Goal: Task Accomplishment & Management: Manage account settings

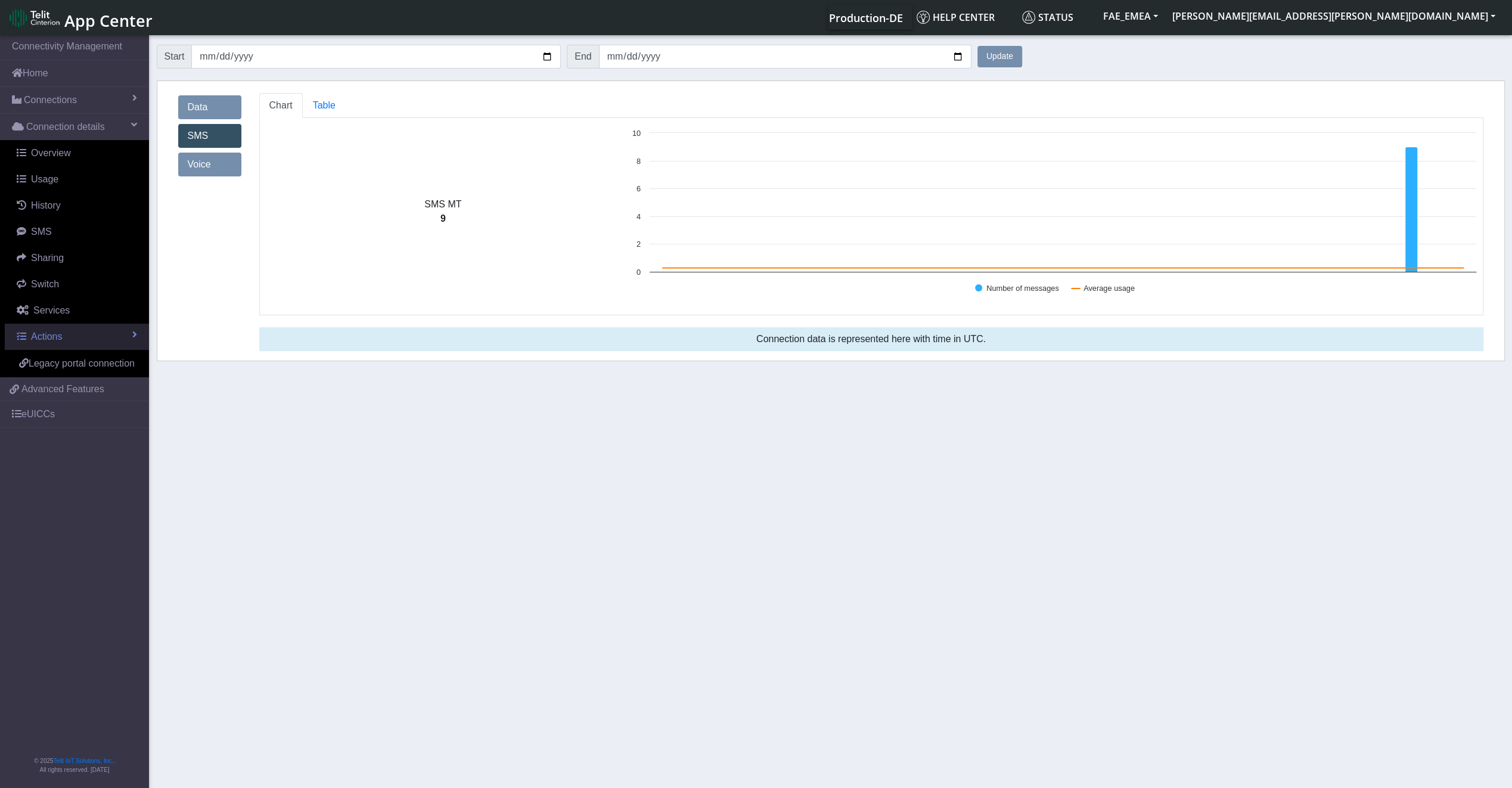
click at [47, 347] on link "Actions" at bounding box center [77, 336] width 145 height 26
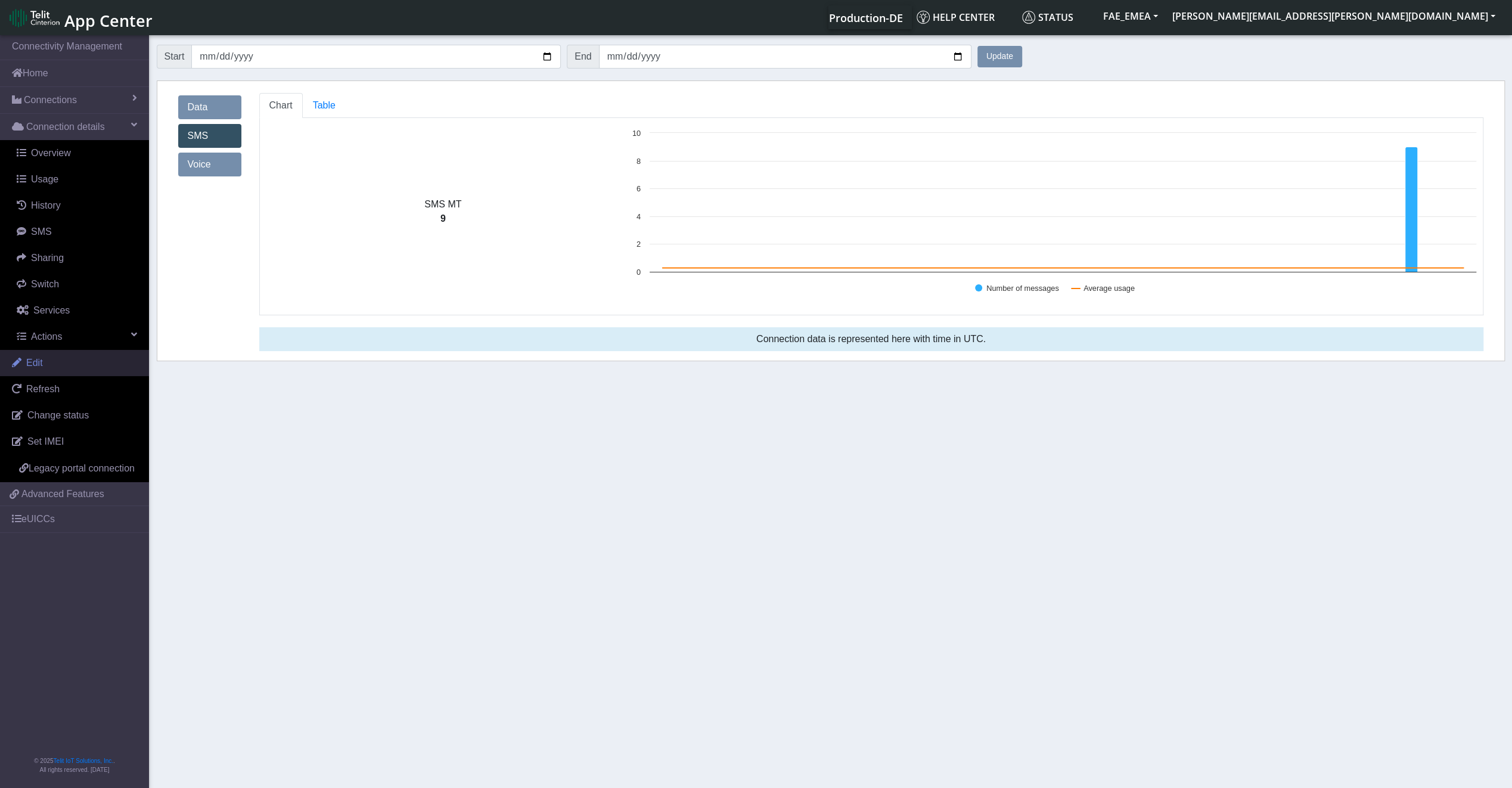
click at [47, 350] on link "Edit" at bounding box center [74, 363] width 149 height 26
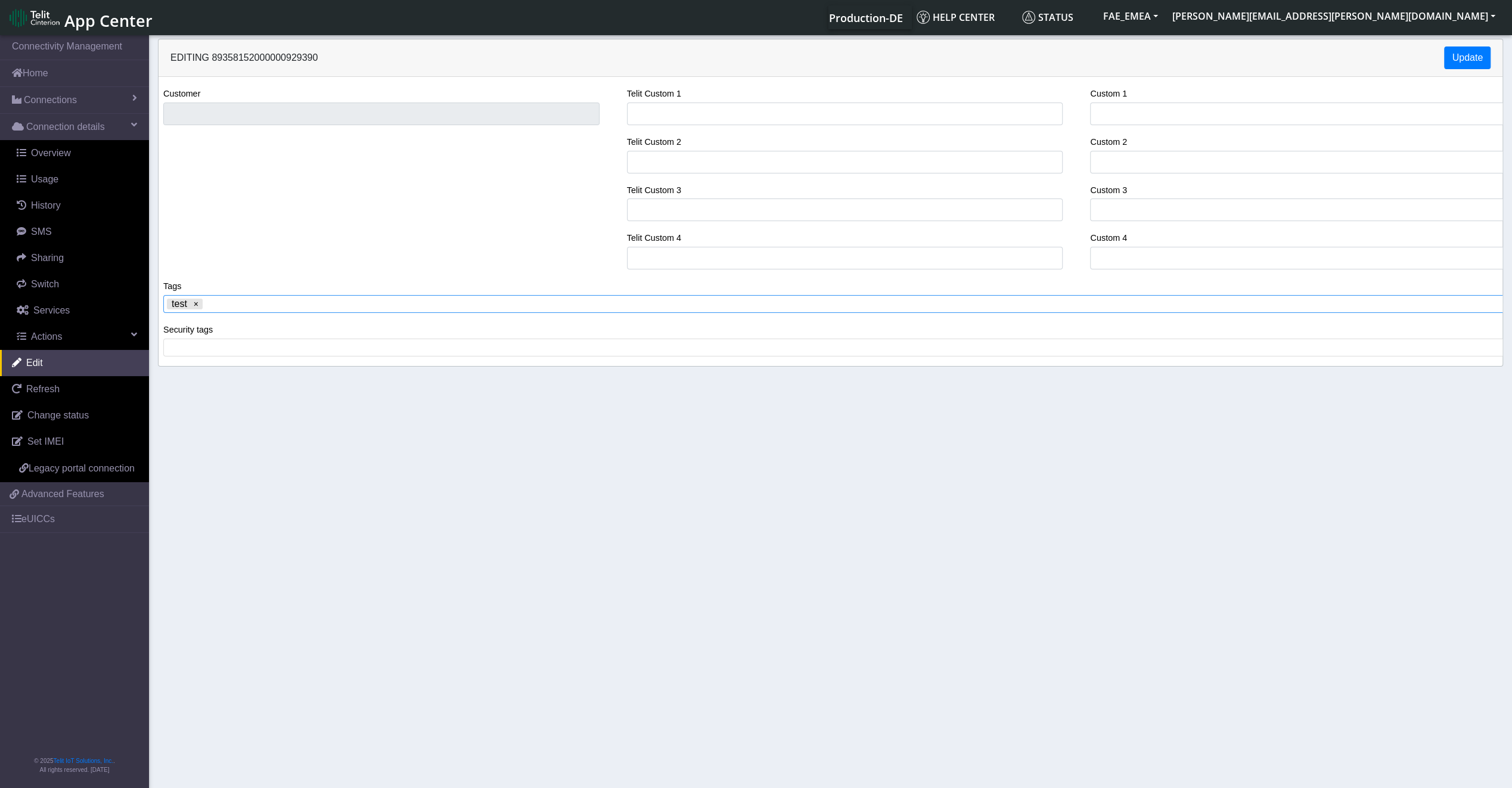
click at [227, 305] on span at bounding box center [854, 303] width 1298 height 11
click at [198, 303] on x "remove tag" at bounding box center [196, 304] width 9 height 9
click at [1468, 60] on button "Update" at bounding box center [1467, 58] width 47 height 22
click at [92, 89] on link "Connections" at bounding box center [74, 100] width 149 height 26
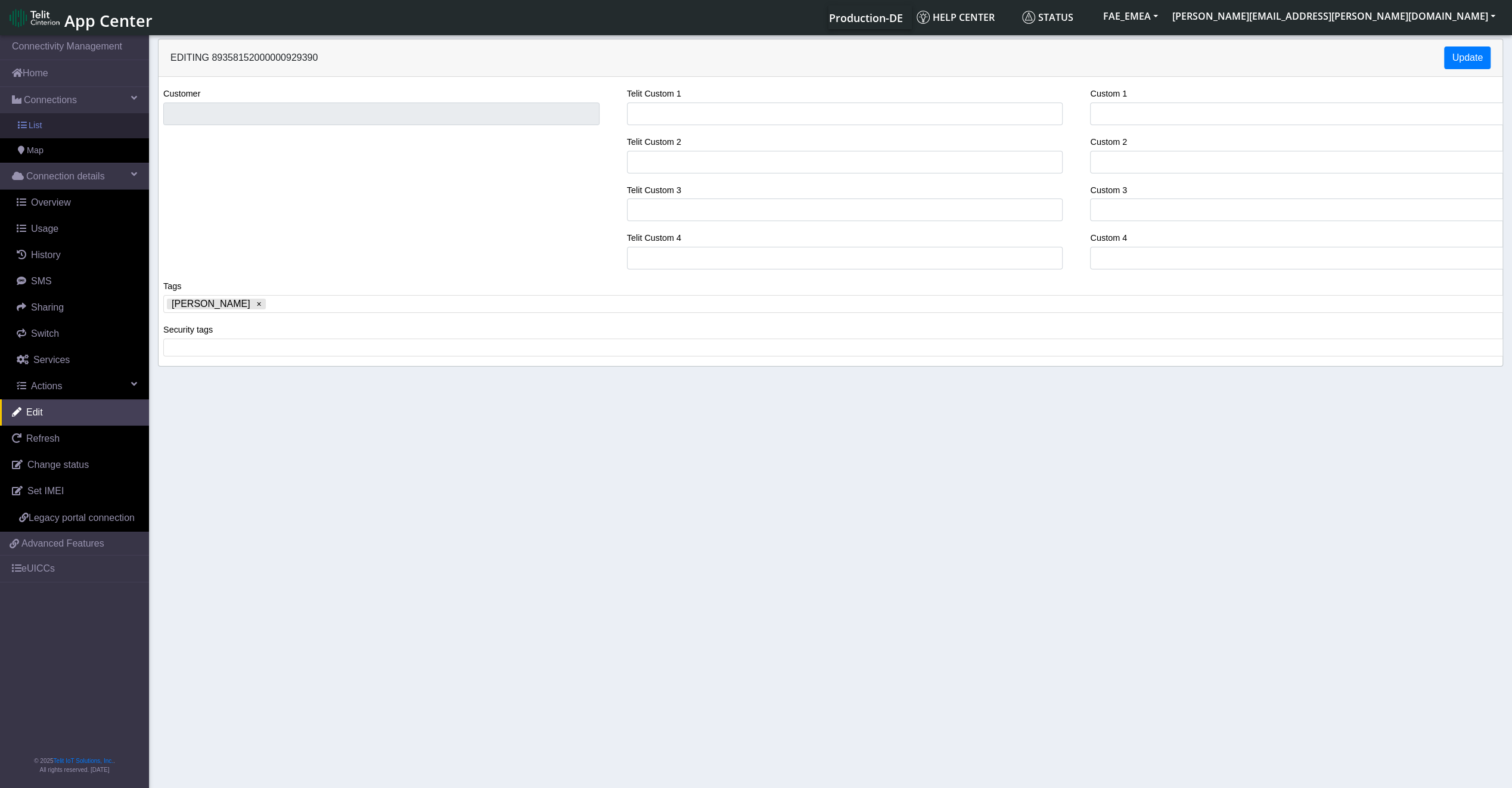
click at [75, 127] on link "List" at bounding box center [74, 125] width 149 height 25
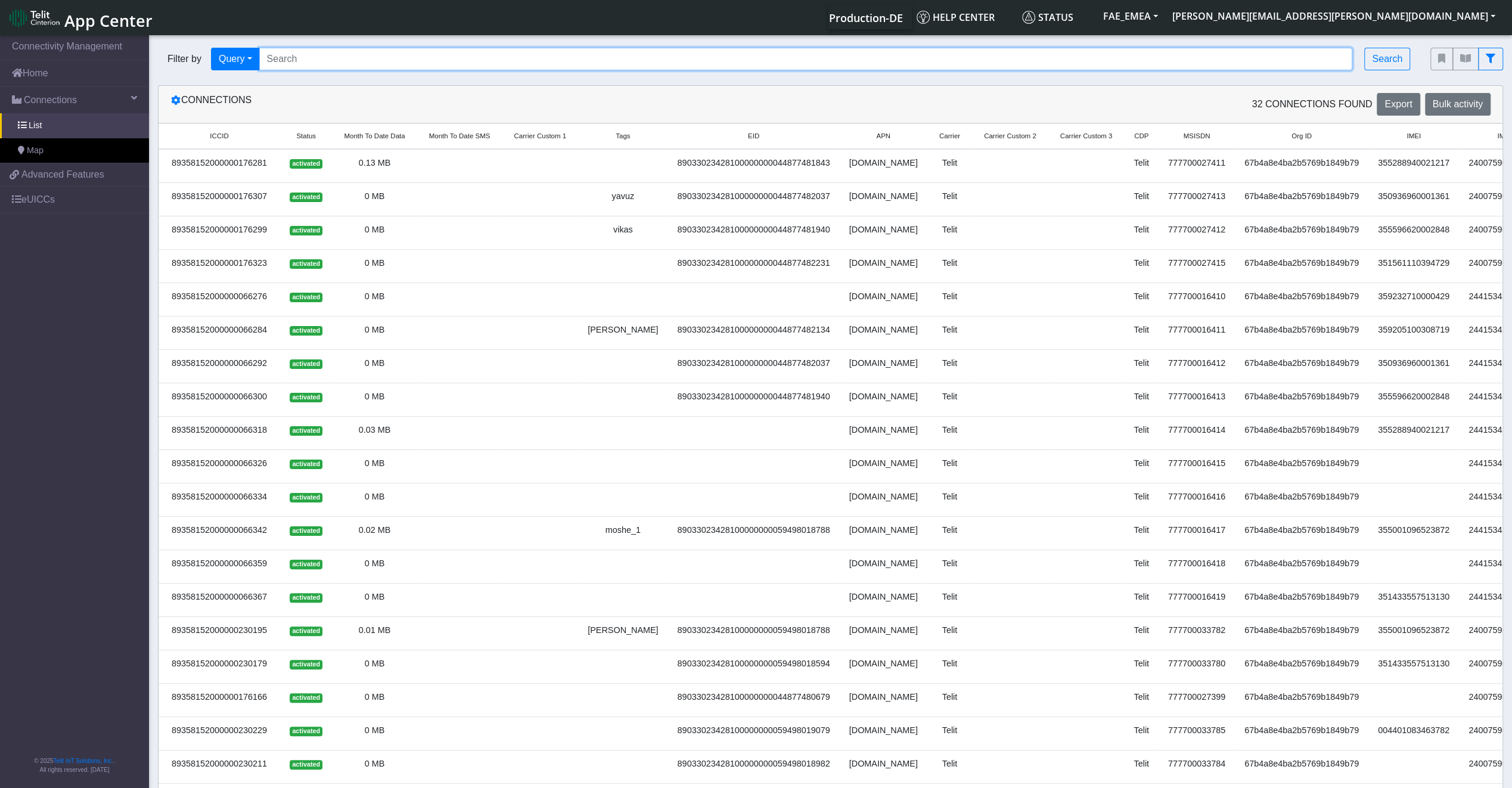
click at [428, 50] on input "Search..." at bounding box center [806, 58] width 1094 height 22
type input "Fatemeh"
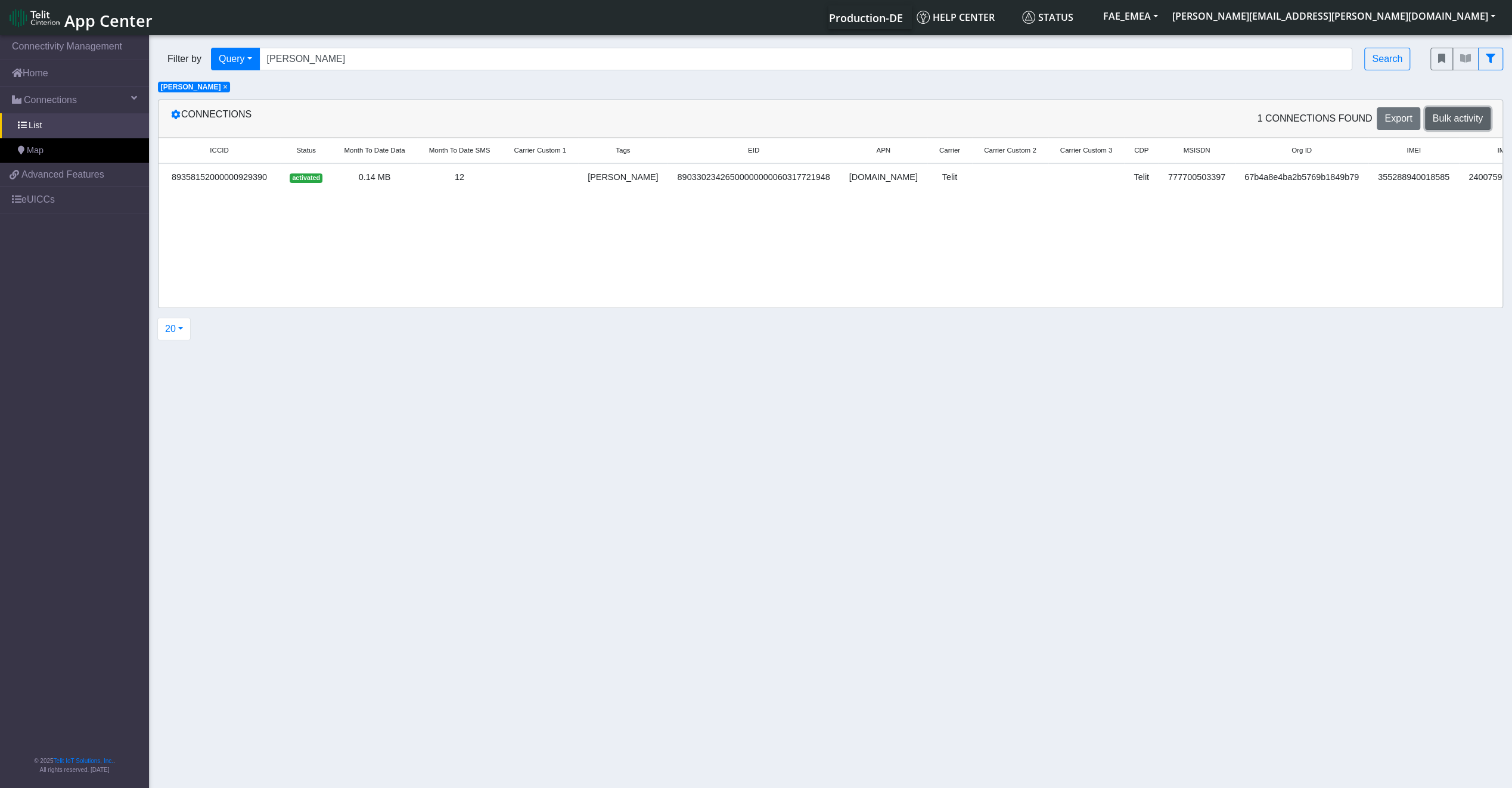
click at [1473, 118] on span "Bulk activity" at bounding box center [1457, 118] width 50 height 10
select select
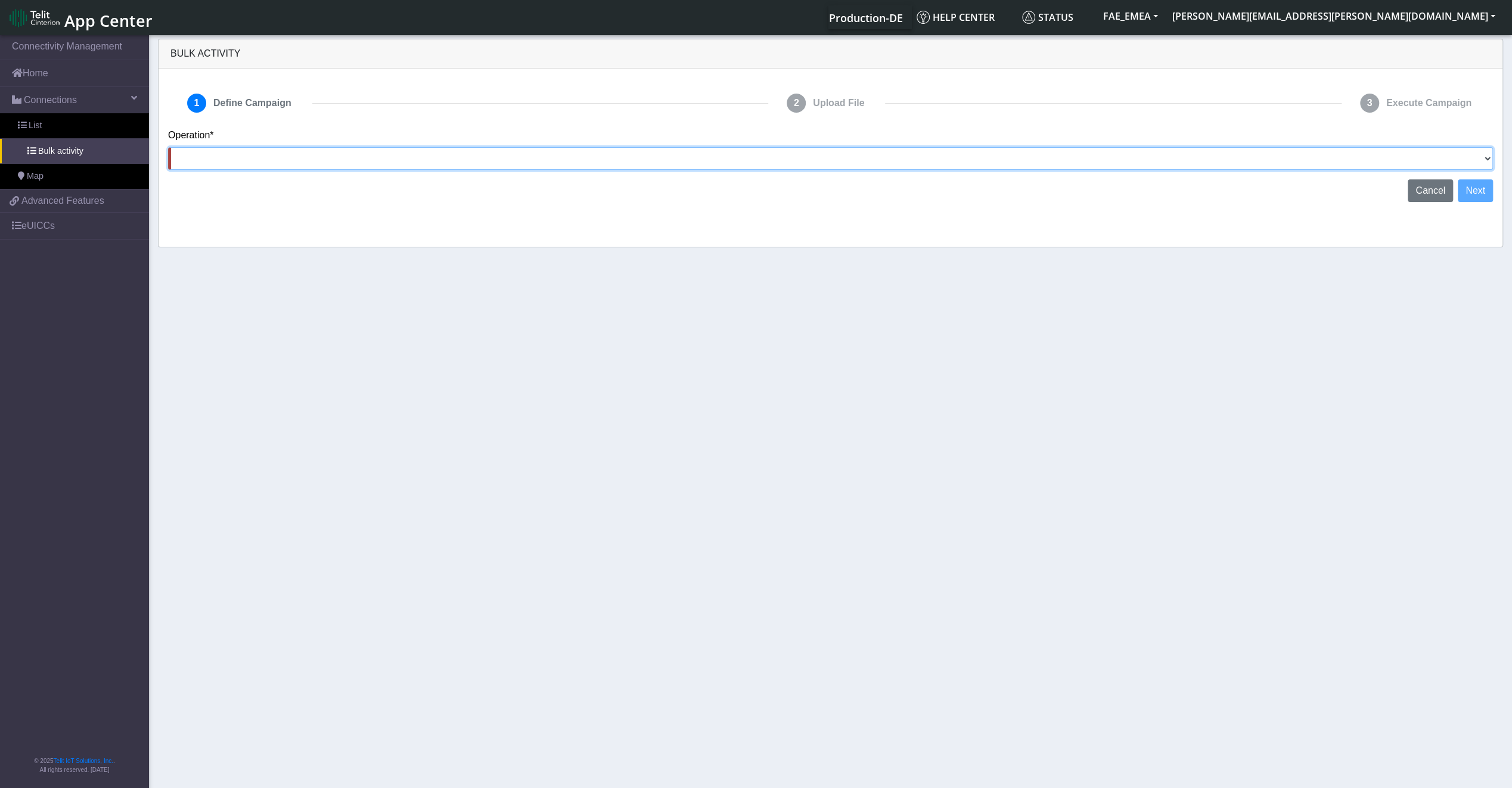
click at [1455, 162] on select "Activate SIMs Deactivate SIMs Add Tags Remove Tags Advanced" at bounding box center [830, 158] width 1324 height 22
click at [1204, 444] on section "Connectivity Management Home Connections List Bulk activity Map 4b41c96eb98a33f…" at bounding box center [756, 413] width 1512 height 759
click at [1421, 197] on button "Cancel" at bounding box center [1430, 204] width 45 height 22
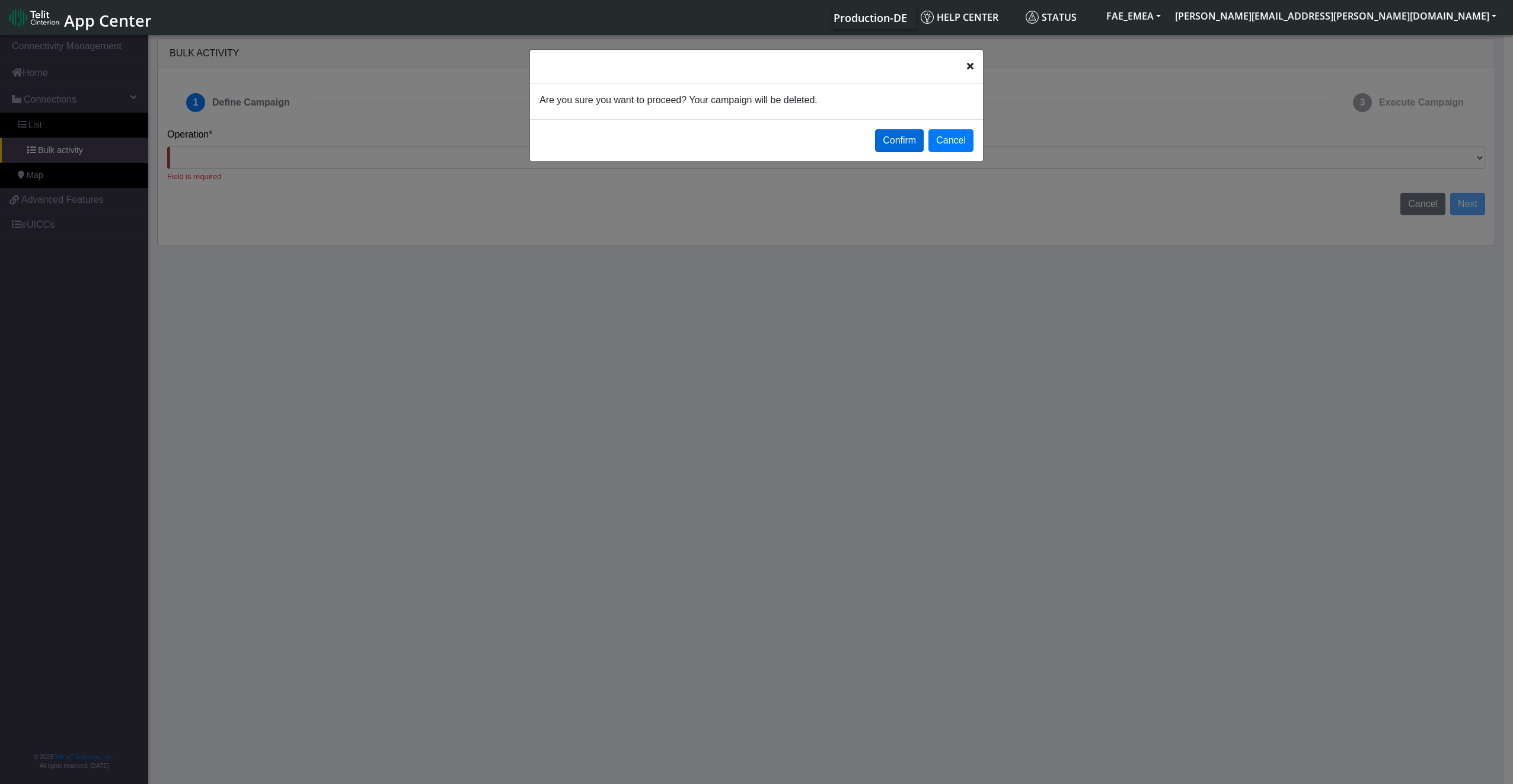
click at [919, 149] on button "Confirm" at bounding box center [899, 140] width 49 height 22
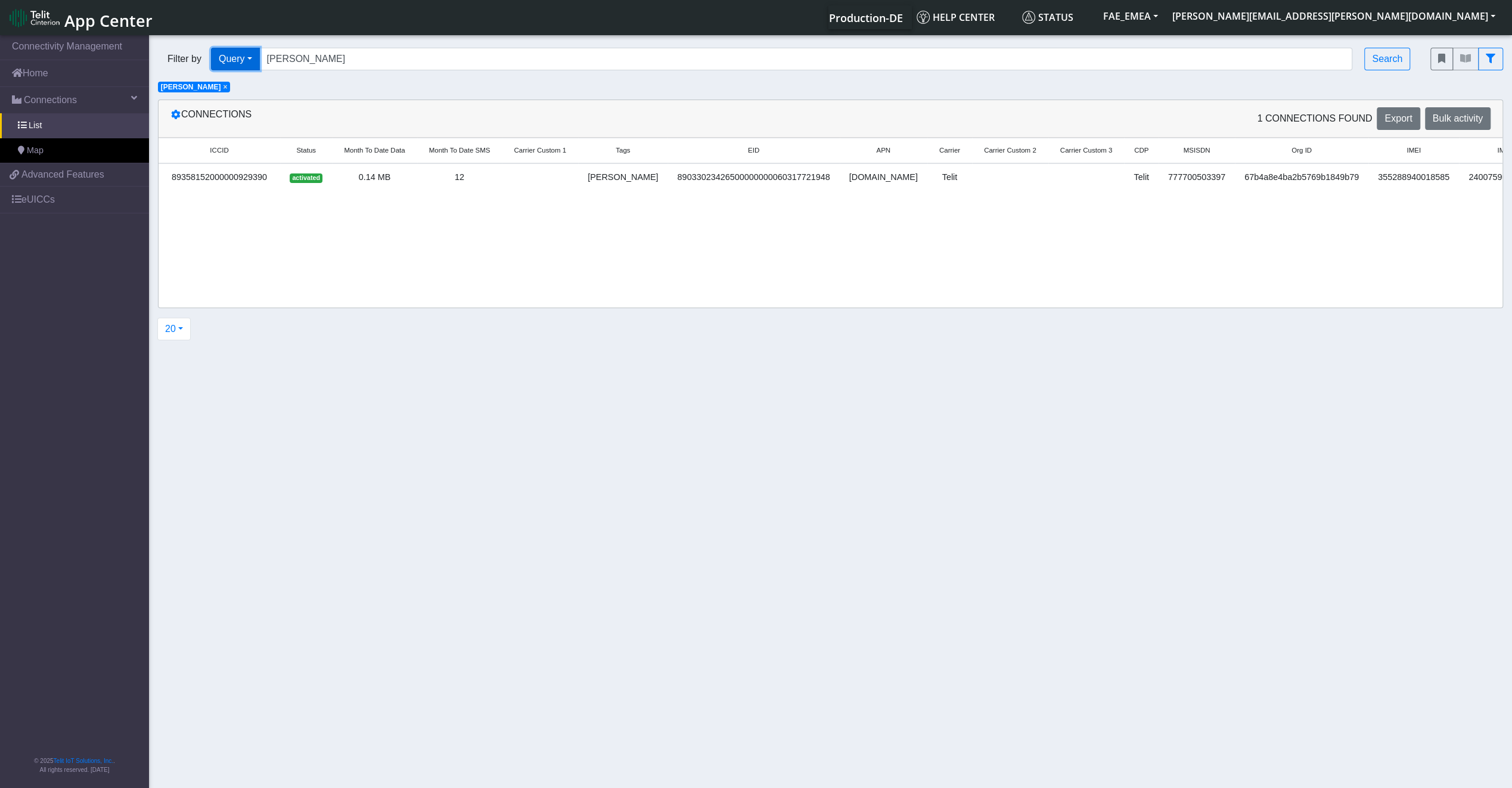
click at [255, 65] on button "Query" at bounding box center [235, 58] width 49 height 22
click at [1477, 118] on span "Bulk activity" at bounding box center [1457, 118] width 50 height 10
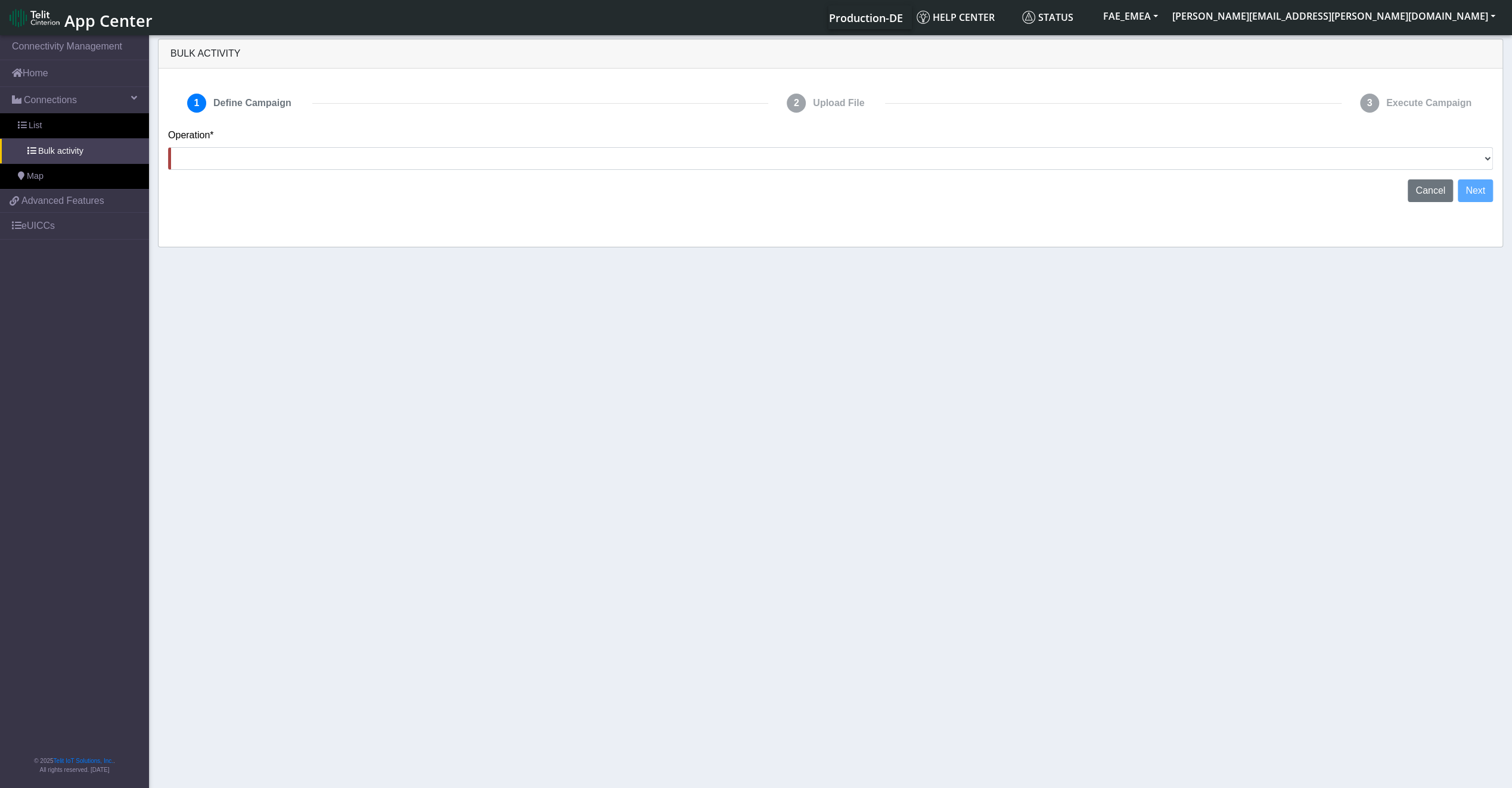
click at [1128, 171] on div "Operation* Activate SIMs Deactivate SIMs Add Tags Remove Tags Advanced" at bounding box center [830, 153] width 1342 height 51
click at [1106, 157] on select "Activate SIMs Deactivate SIMs Add Tags Remove Tags Advanced" at bounding box center [830, 158] width 1324 height 22
click at [1452, 160] on select "Activate SIMs Deactivate SIMs Add Tags Remove Tags Advanced" at bounding box center [830, 158] width 1324 height 22
click at [545, 163] on select "Activate SIMs Deactivate SIMs Add Tags Remove Tags Advanced" at bounding box center [830, 158] width 1324 height 22
select select "Advanced"
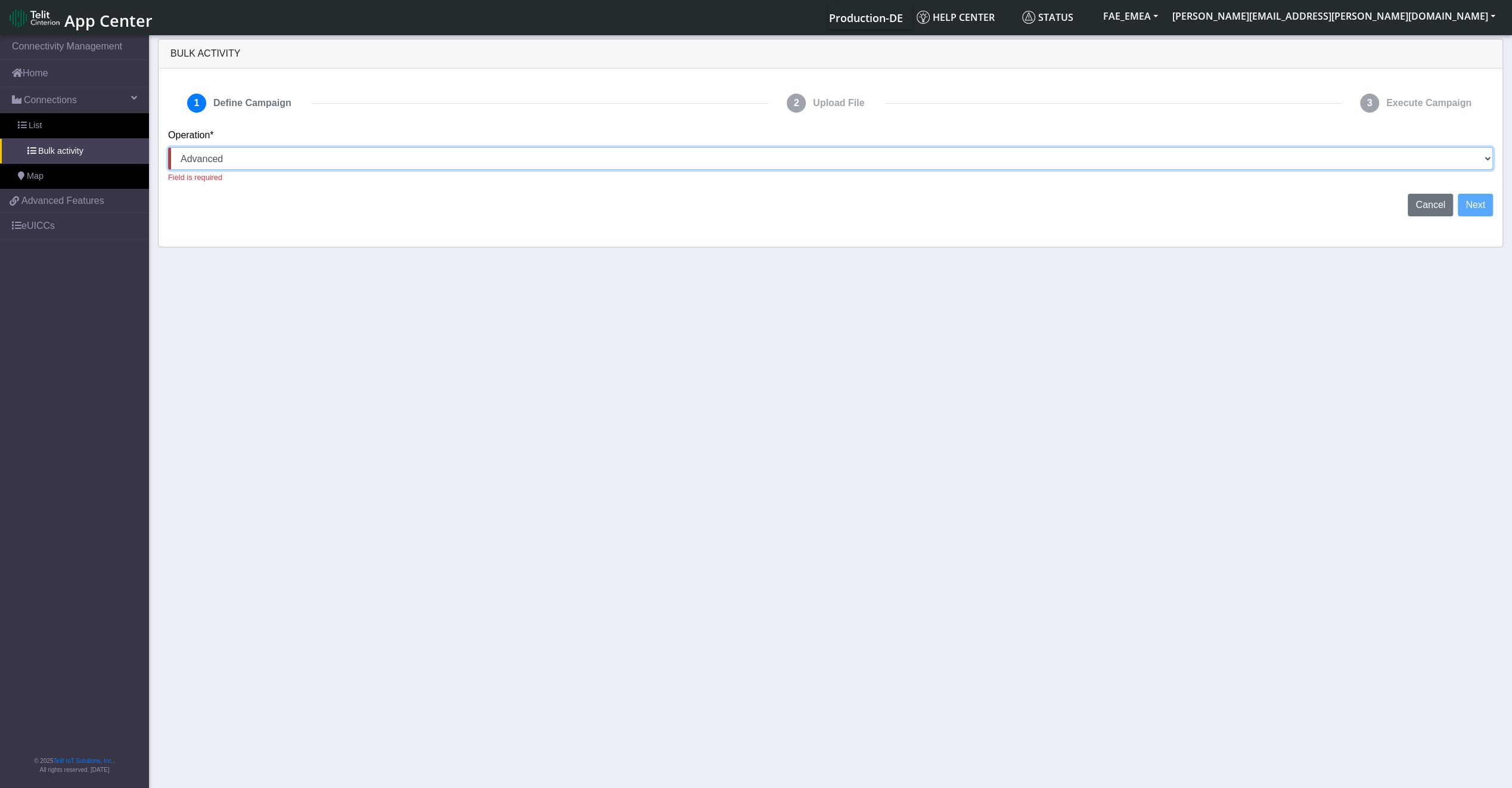
click at [168, 147] on select "Activate SIMs Deactivate SIMs Add Tags Remove Tags Advanced" at bounding box center [830, 158] width 1324 height 22
click at [1480, 193] on button "Next" at bounding box center [1475, 190] width 35 height 22
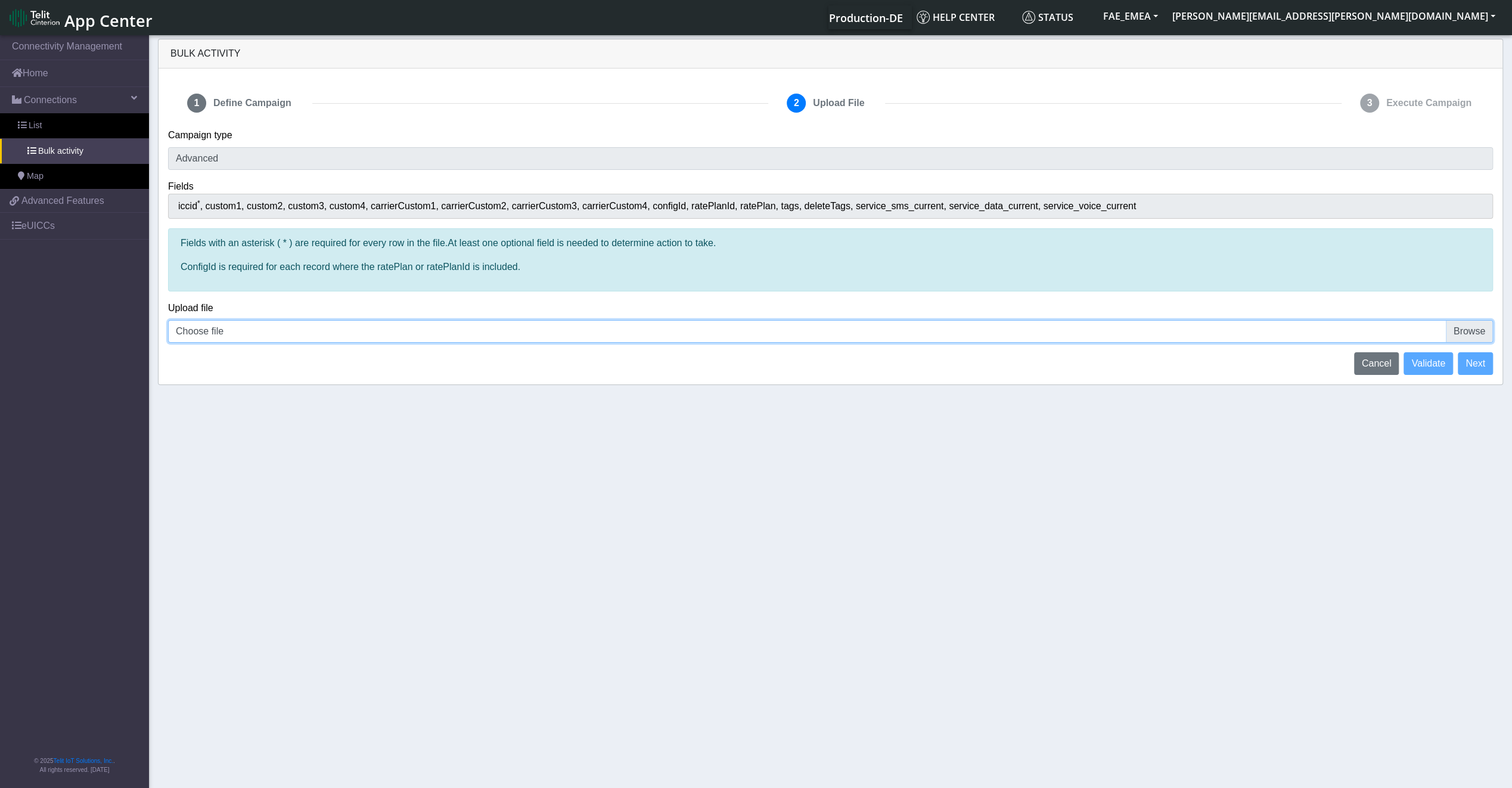
click at [240, 331] on input "Choose file" at bounding box center [830, 331] width 1324 height 22
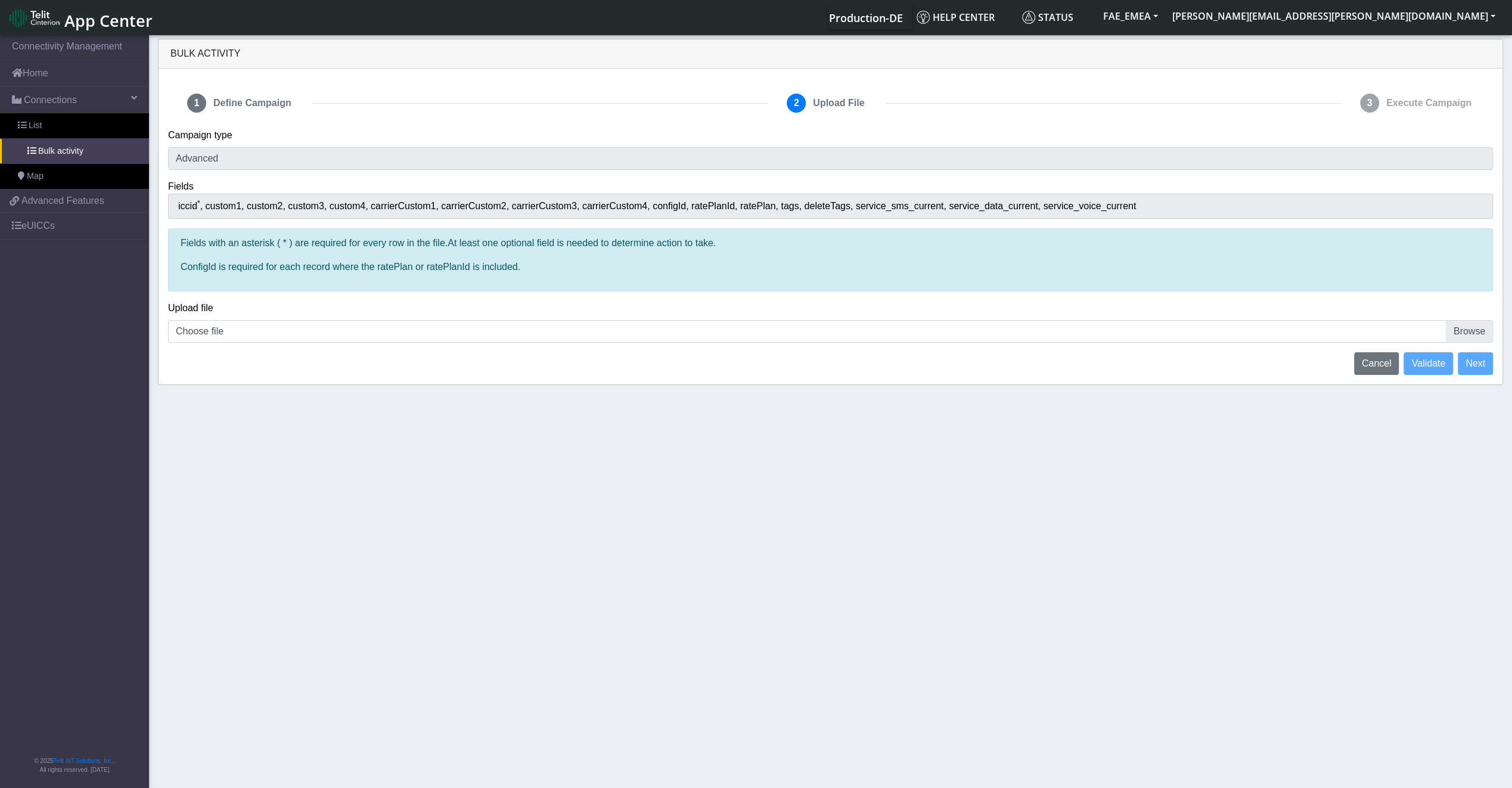
drag, startPoint x: 214, startPoint y: 204, endPoint x: 205, endPoint y: 203, distance: 9.1
click at [214, 204] on span "custom1" at bounding box center [226, 206] width 41 height 10
click at [1370, 371] on button "Cancel" at bounding box center [1376, 363] width 45 height 22
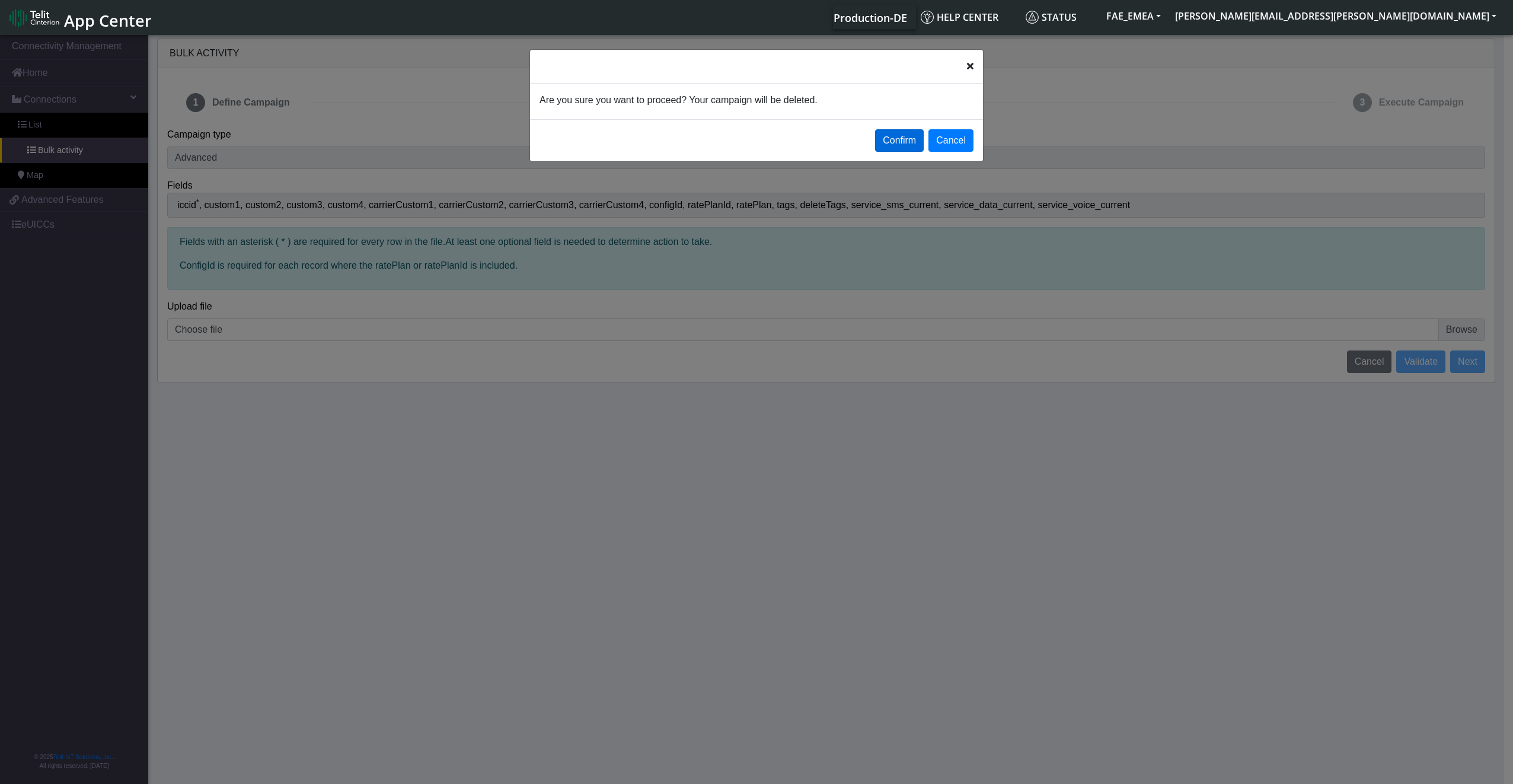
click at [899, 132] on button "Confirm" at bounding box center [899, 140] width 49 height 22
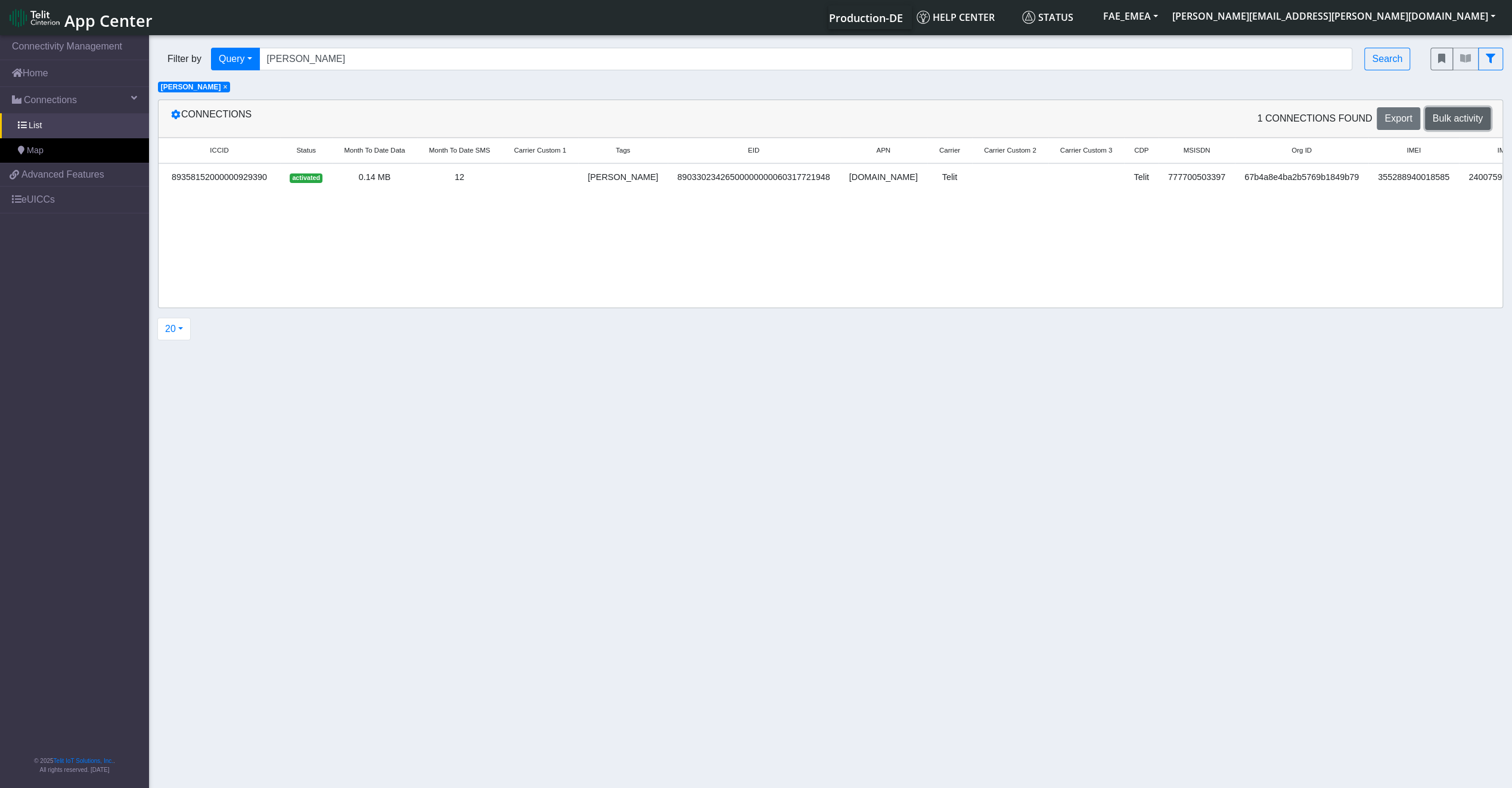
click at [1452, 122] on span "Bulk activity" at bounding box center [1457, 118] width 50 height 10
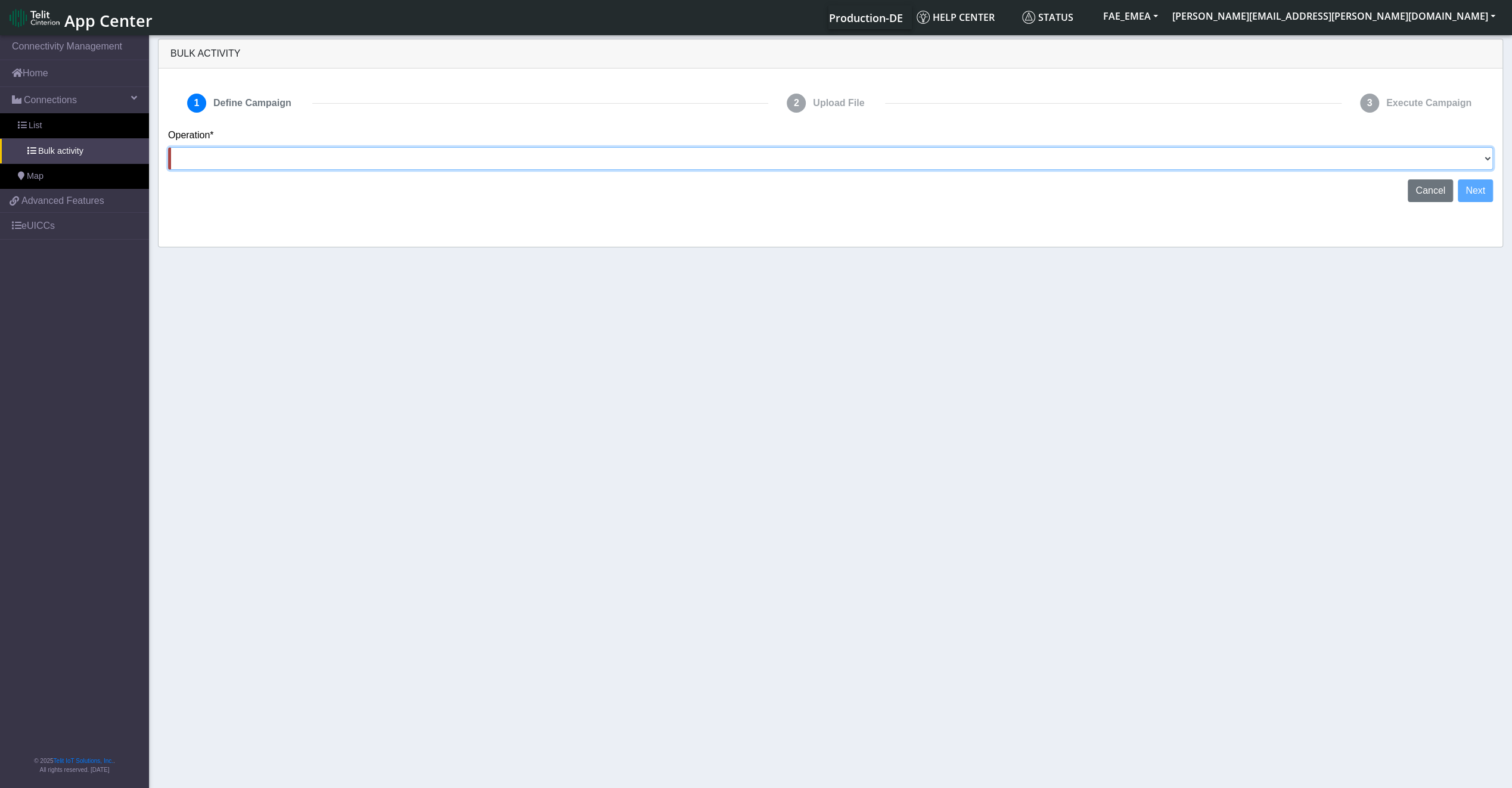
click at [295, 152] on select "Activate SIMs Deactivate SIMs Add Tags Remove Tags Advanced" at bounding box center [830, 158] width 1324 height 22
select select "Add Tags"
click at [168, 147] on select "Activate SIMs Deactivate SIMs Add Tags Remove Tags Advanced" at bounding box center [830, 158] width 1324 height 22
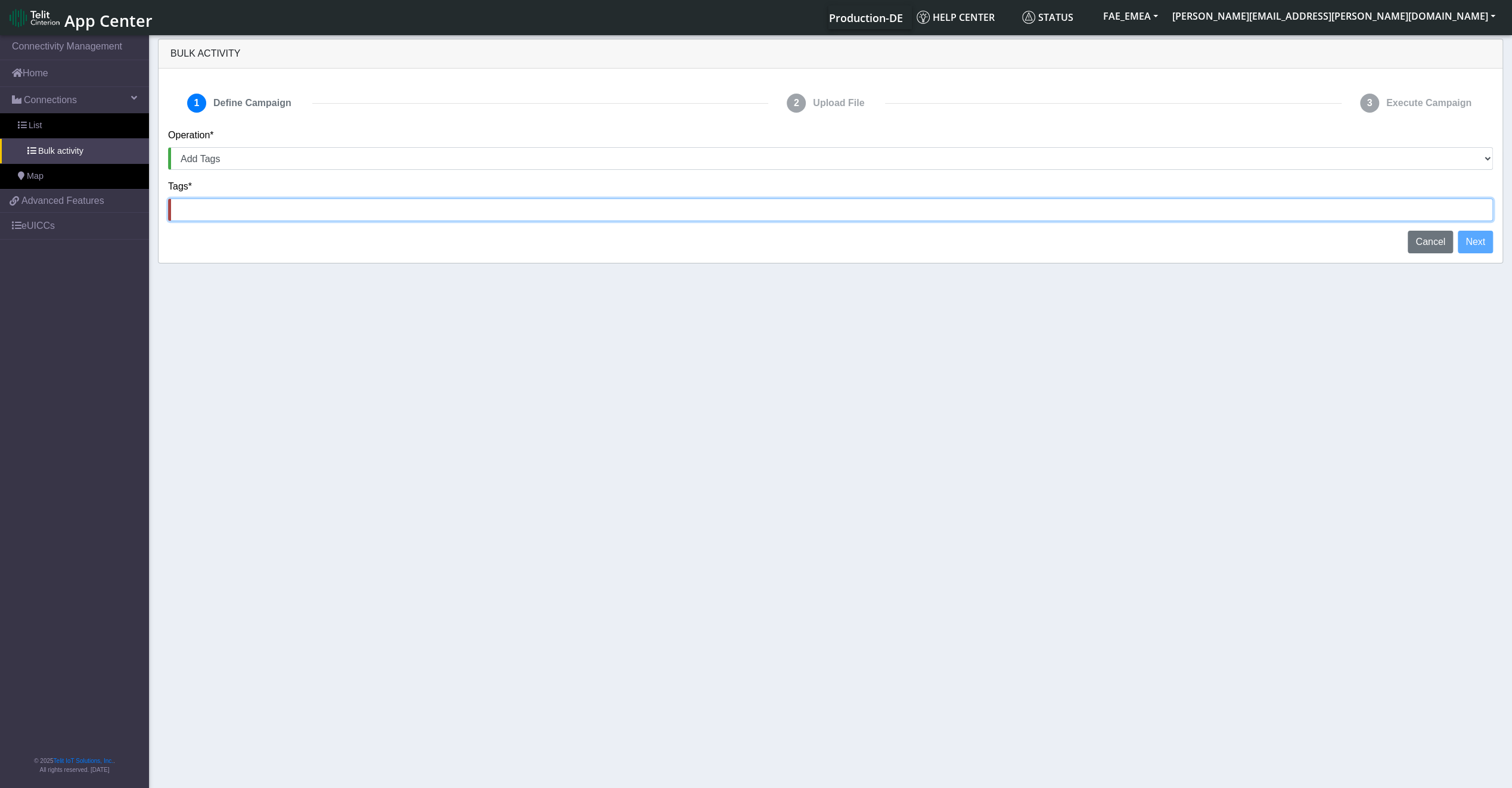
click at [272, 211] on input at bounding box center [830, 209] width 1324 height 22
type input "TSM"
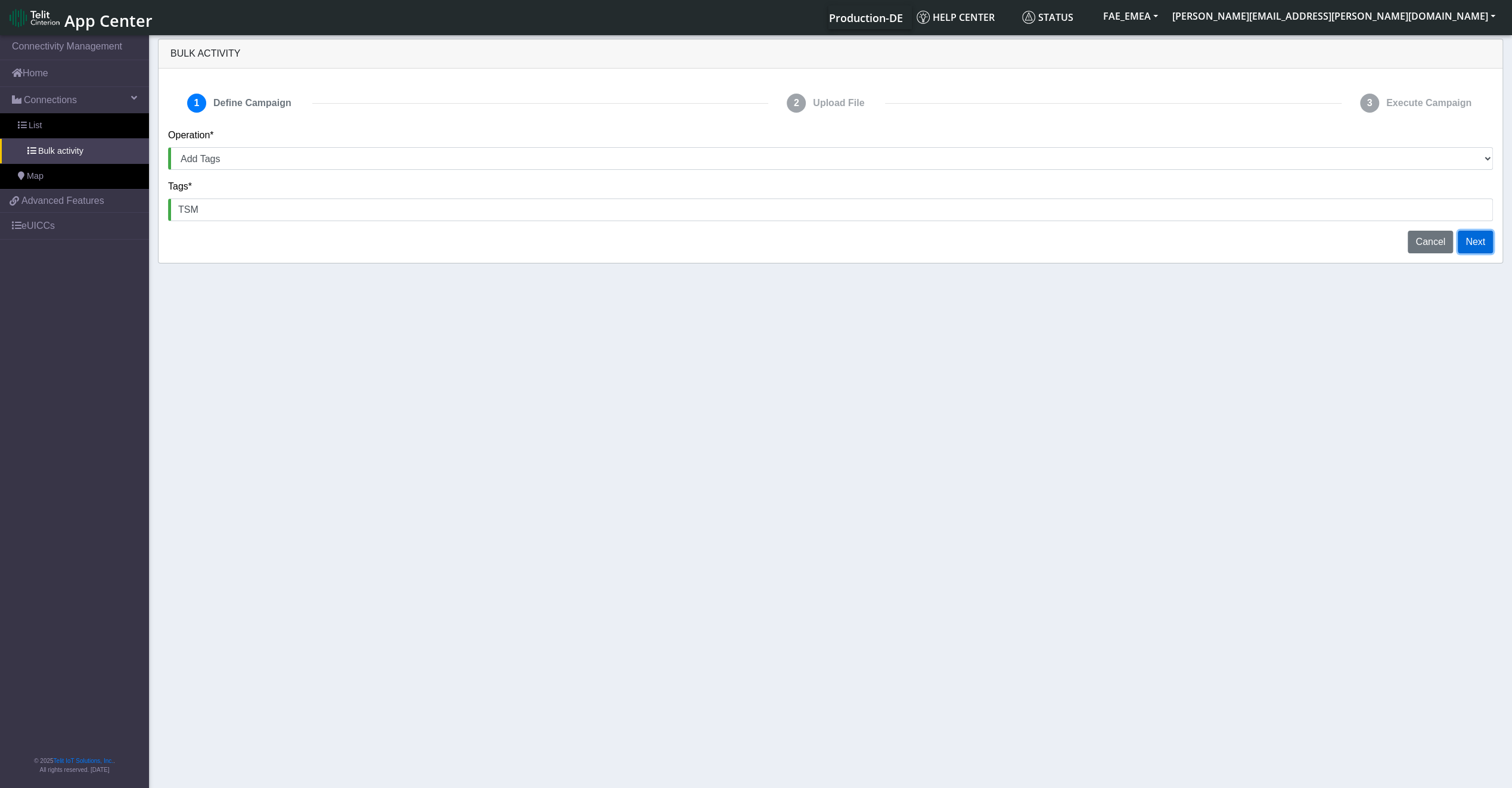
click at [1470, 242] on button "Next" at bounding box center [1475, 242] width 35 height 22
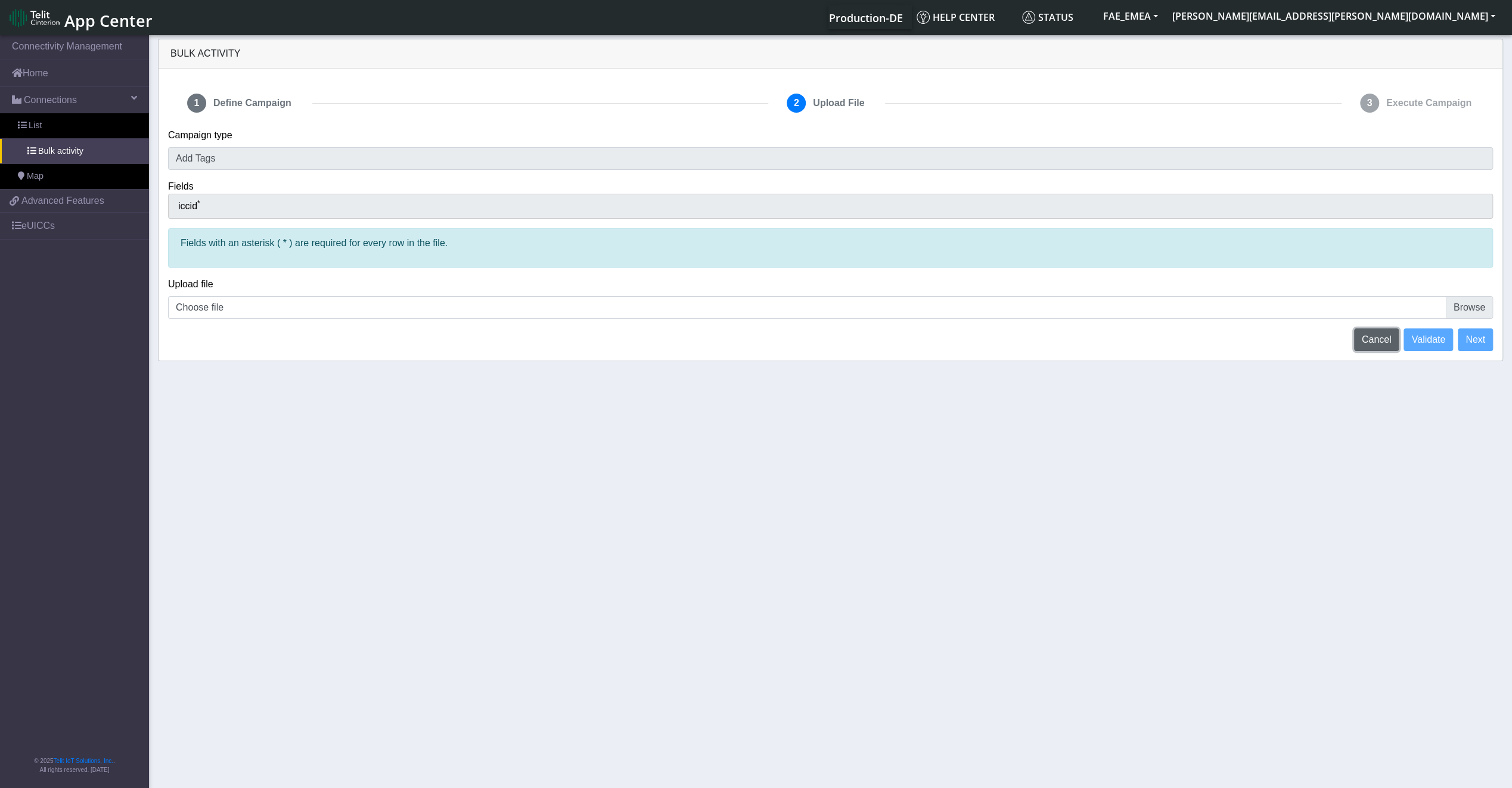
click at [1390, 339] on span "Cancel" at bounding box center [1376, 339] width 29 height 10
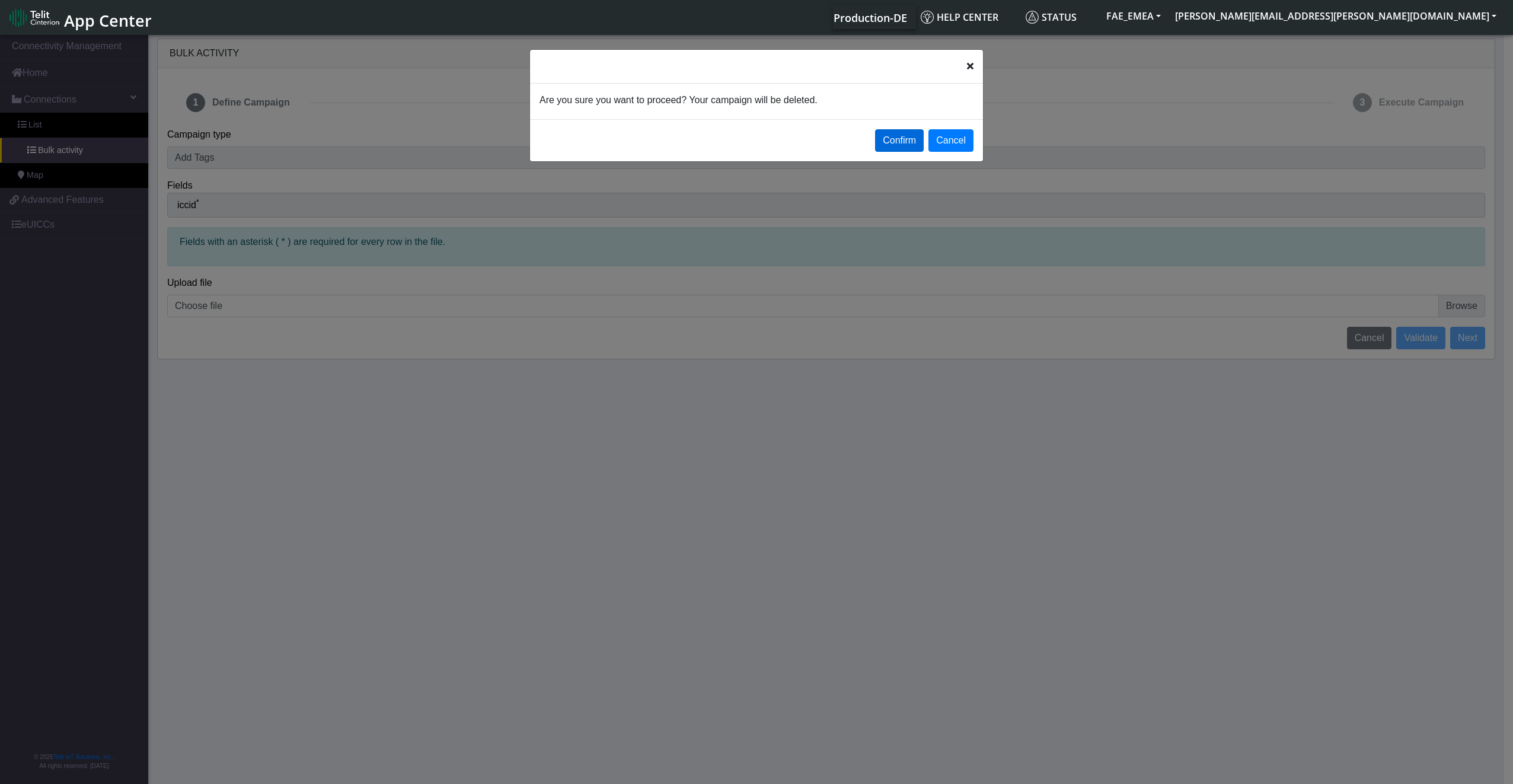
click at [919, 139] on button "Confirm" at bounding box center [899, 140] width 49 height 22
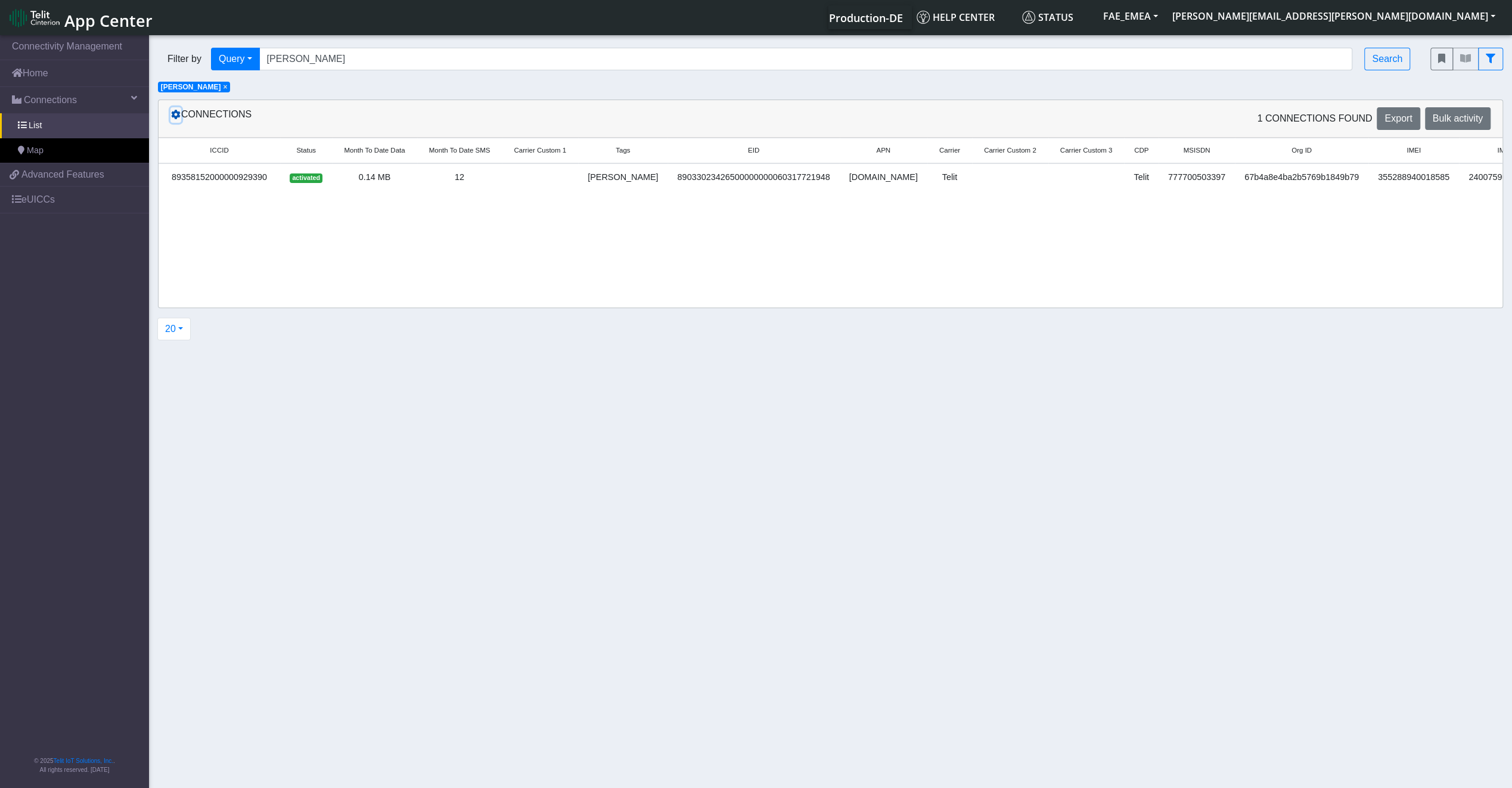
click at [170, 113] on button at bounding box center [175, 115] width 11 height 16
click at [172, 113] on icon at bounding box center [175, 114] width 9 height 9
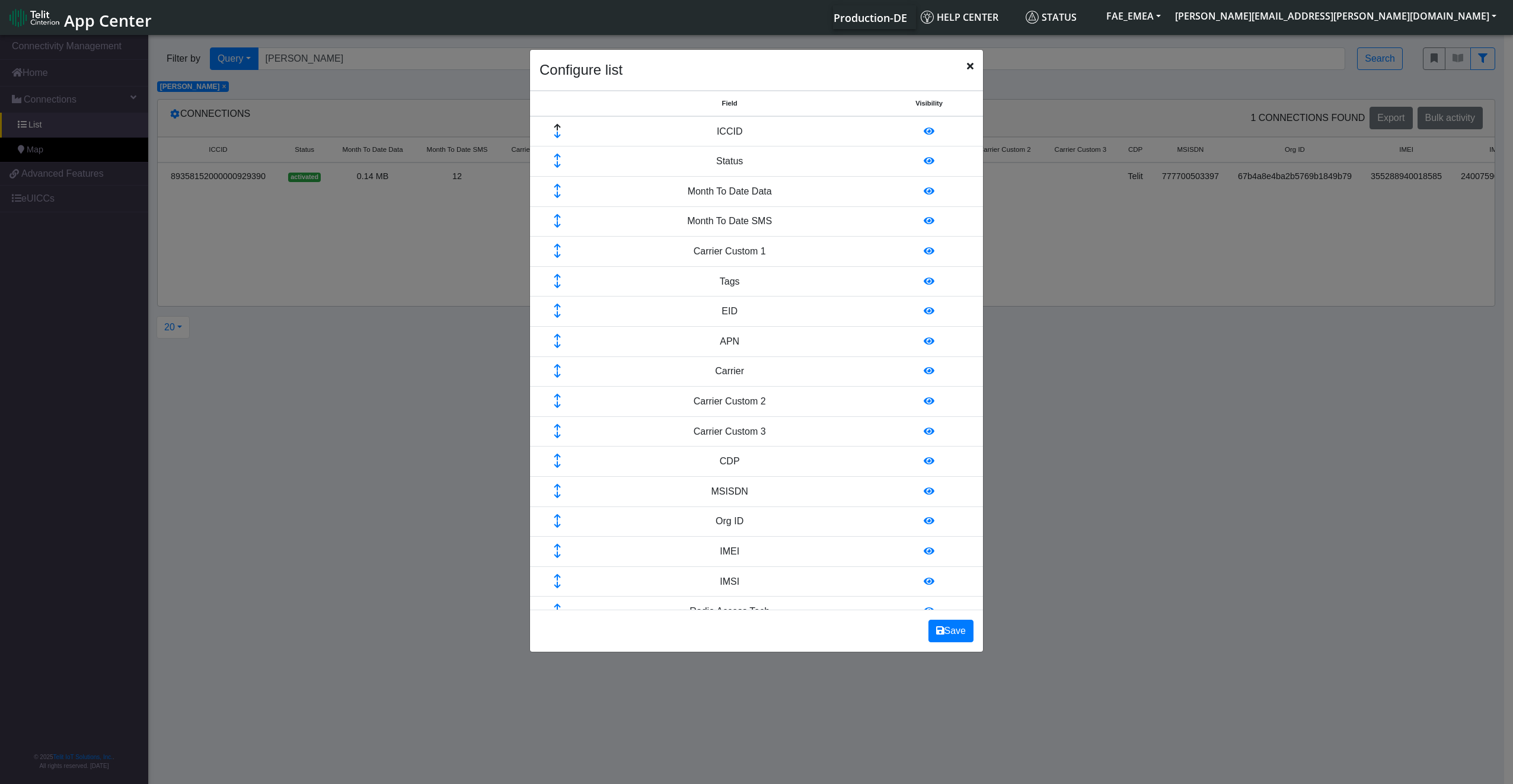
click at [971, 67] on icon "Close" at bounding box center [970, 65] width 6 height 9
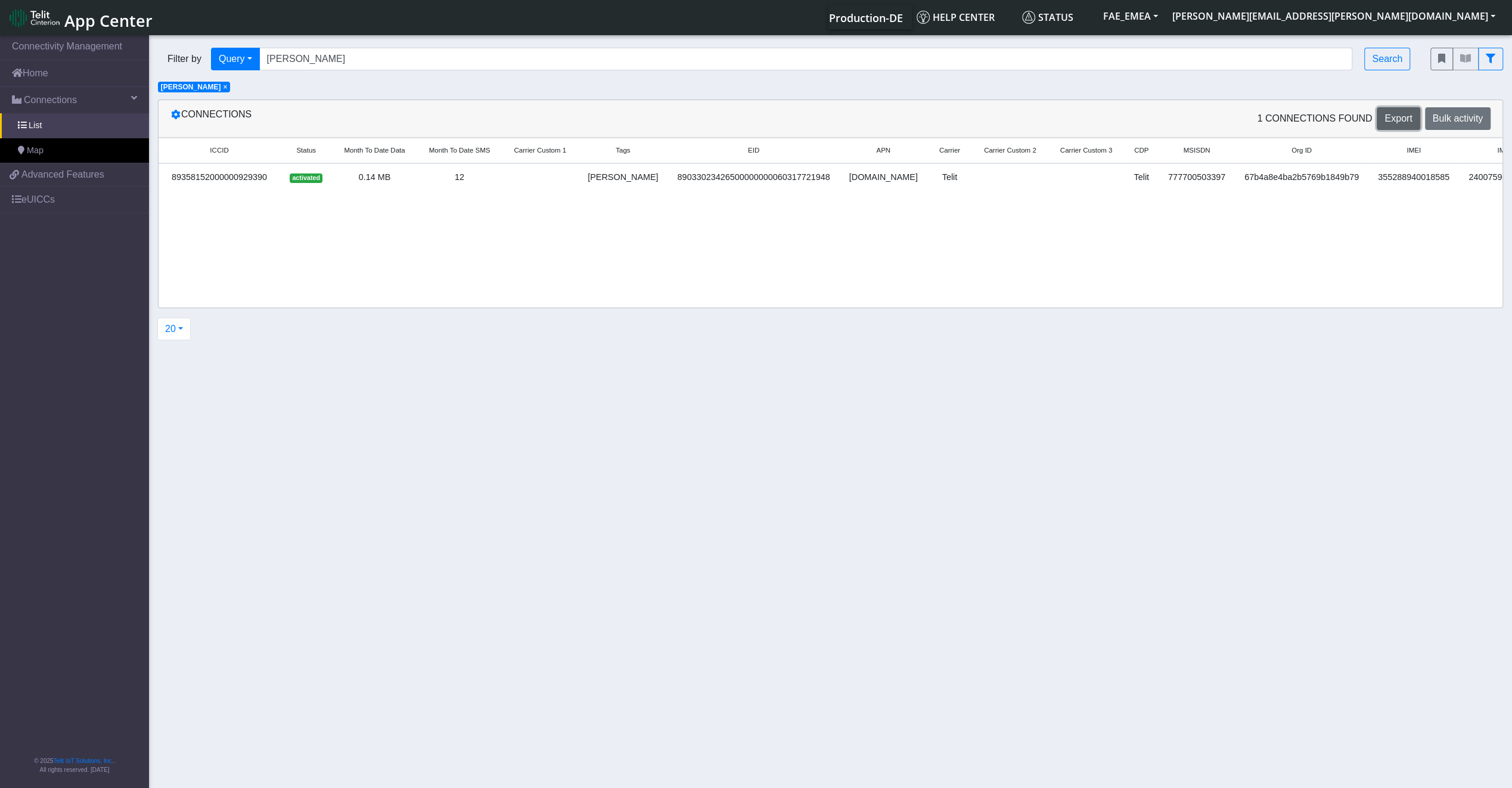
click at [1398, 120] on span "Export" at bounding box center [1398, 118] width 27 height 10
click at [1002, 322] on div "20 20 50 100 200 500 1000 2000" at bounding box center [825, 329] width 1352 height 22
click at [1481, 118] on span "Bulk activity" at bounding box center [1457, 118] width 50 height 10
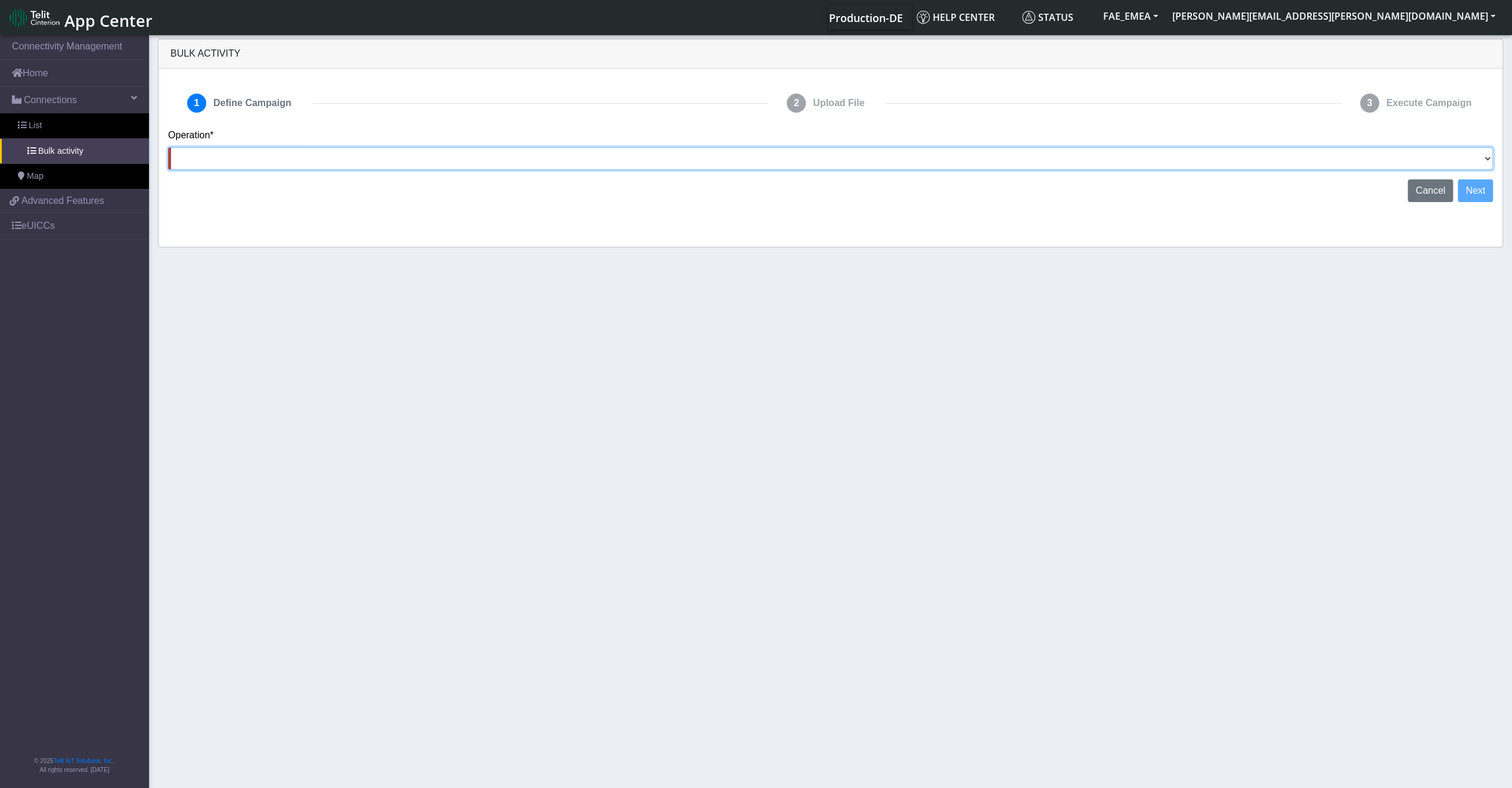
click at [553, 168] on select "Activate SIMs Deactivate SIMs Add Tags Remove Tags Advanced" at bounding box center [830, 158] width 1324 height 22
select select "Add Tags"
click at [168, 147] on select "Activate SIMs Deactivate SIMs Add Tags Remove Tags Advanced" at bounding box center [830, 158] width 1324 height 22
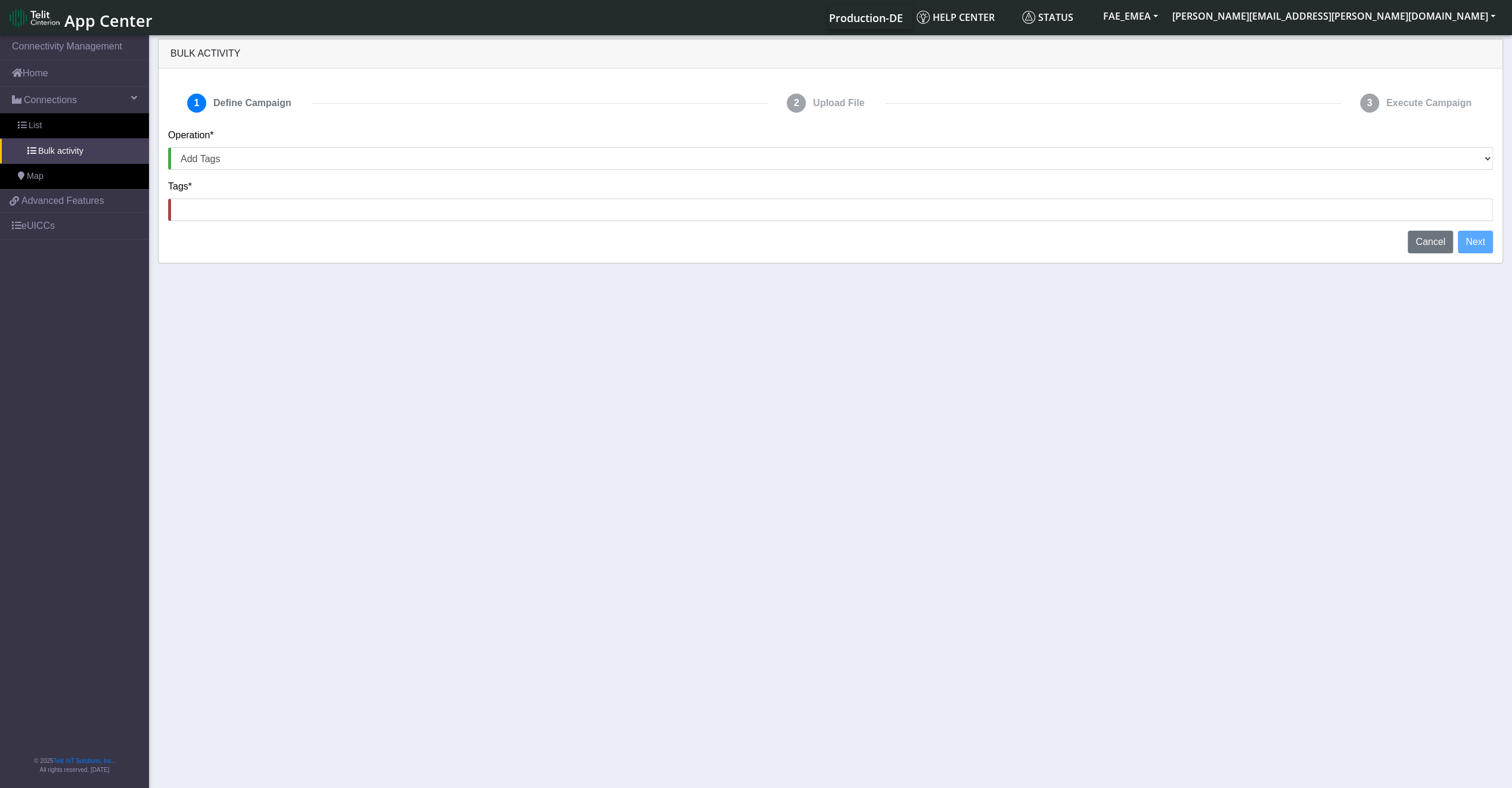
click at [335, 228] on div "Tags*" at bounding box center [830, 204] width 1342 height 51
click at [334, 222] on div "Tags*" at bounding box center [830, 204] width 1342 height 51
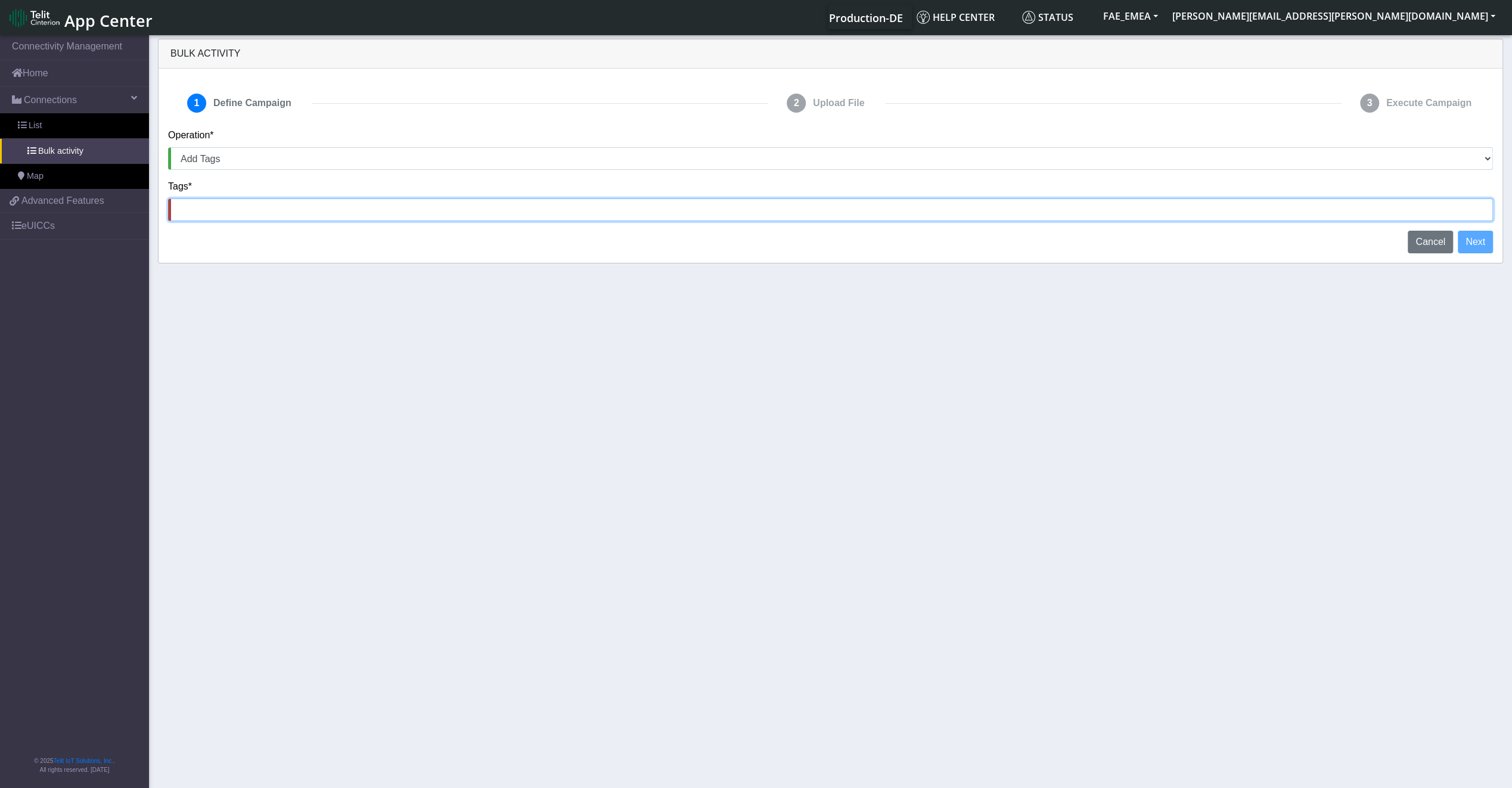
click at [330, 221] on input at bounding box center [830, 209] width 1324 height 22
type input "TSM"
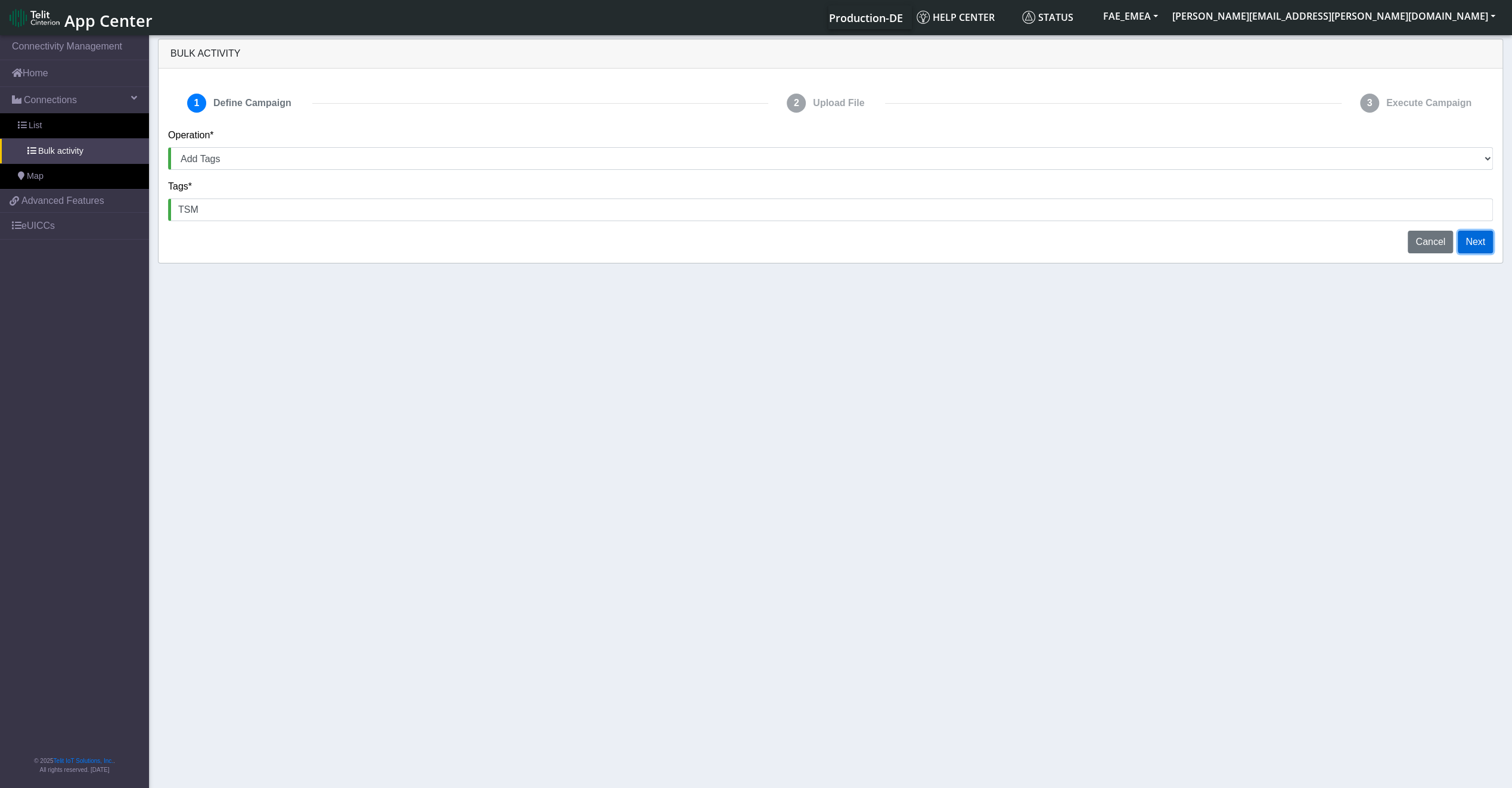
click at [1467, 239] on button "Next" at bounding box center [1475, 242] width 35 height 22
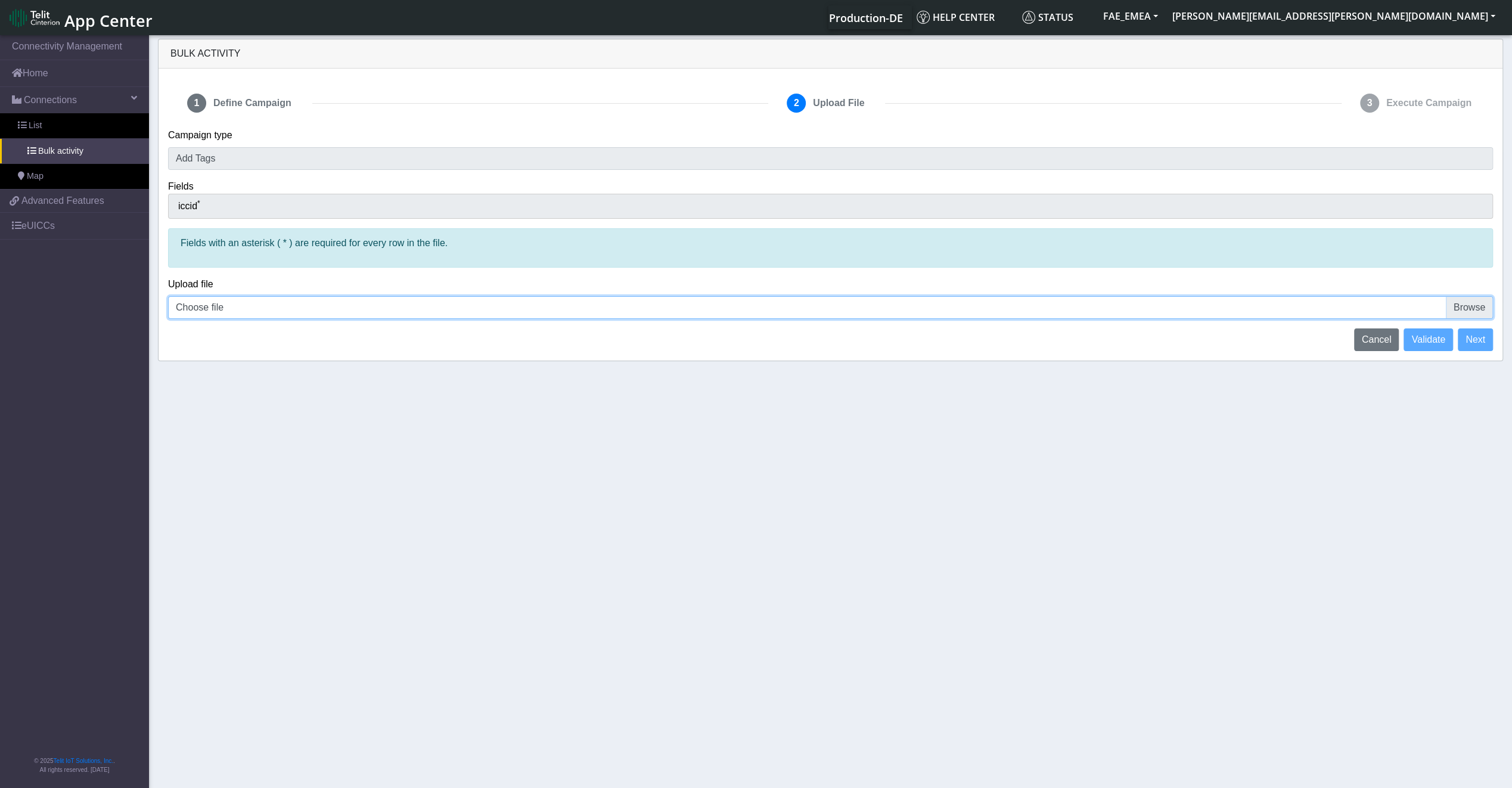
click at [387, 304] on input "Choose file" at bounding box center [830, 307] width 1324 height 22
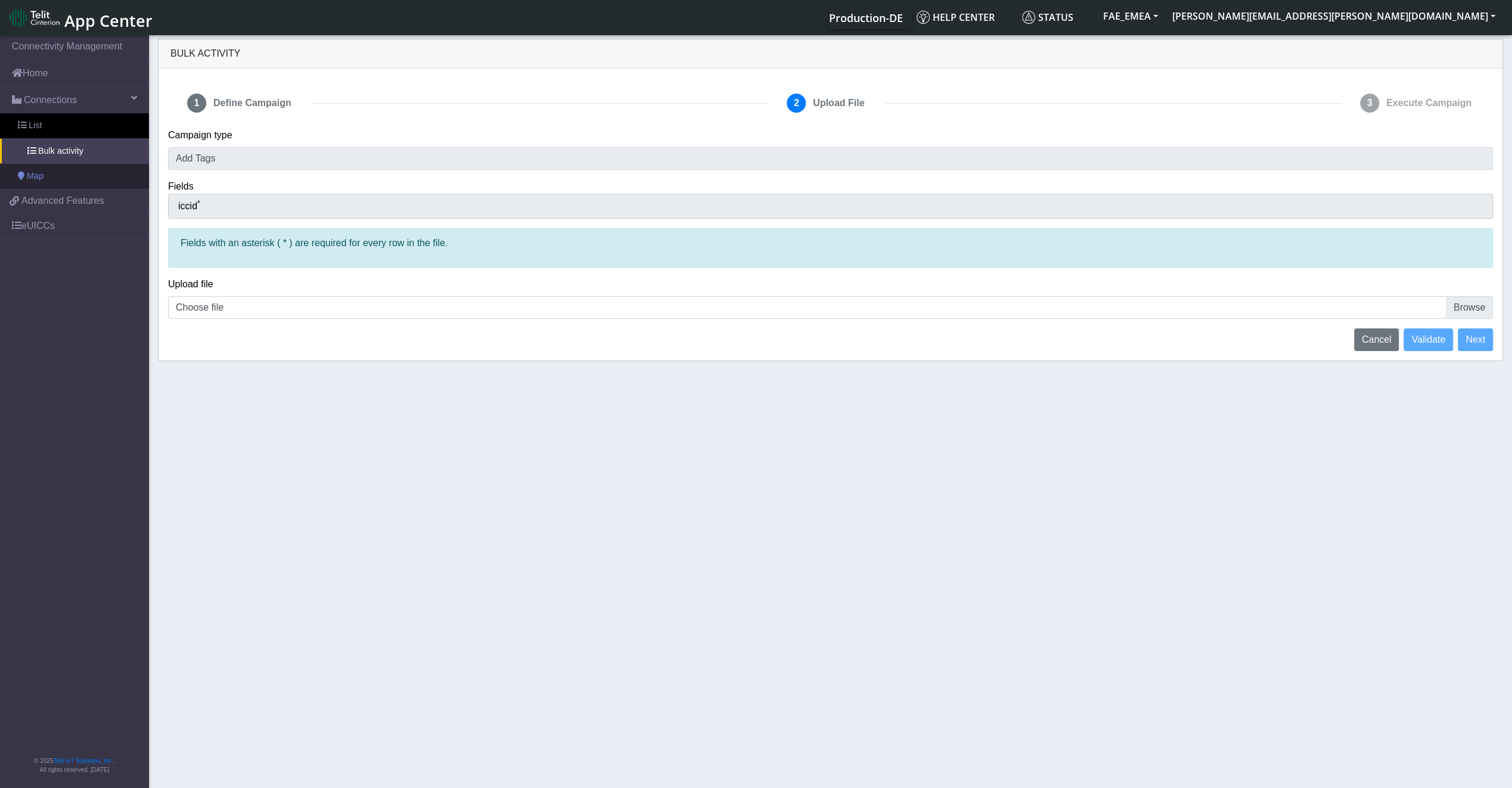
click at [44, 172] on span "Map" at bounding box center [35, 176] width 17 height 13
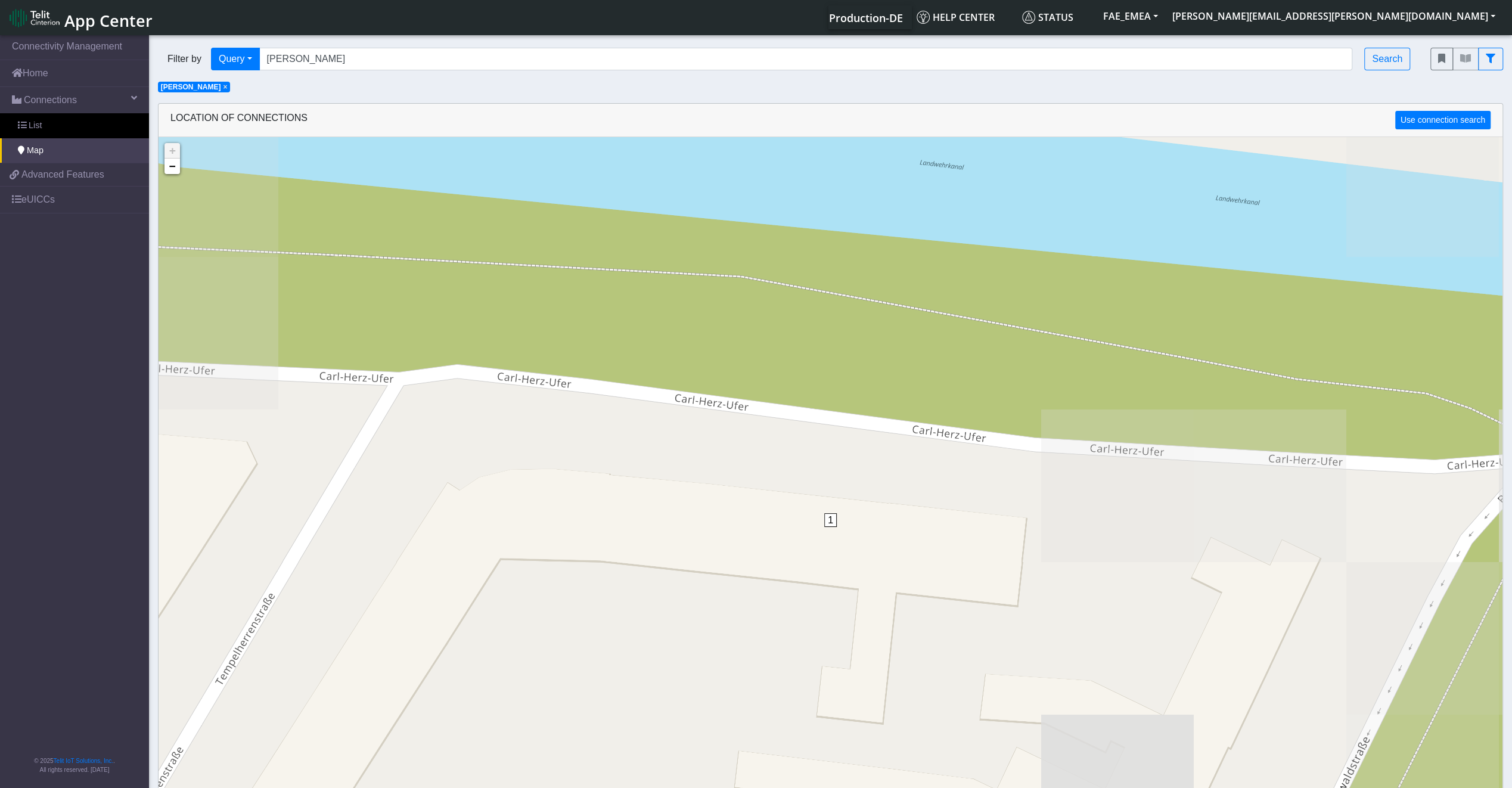
click at [254, 45] on div "Filter by Query Query In Session Not connected Tags Country Operator Fatemeh Se…" at bounding box center [784, 59] width 1272 height 40
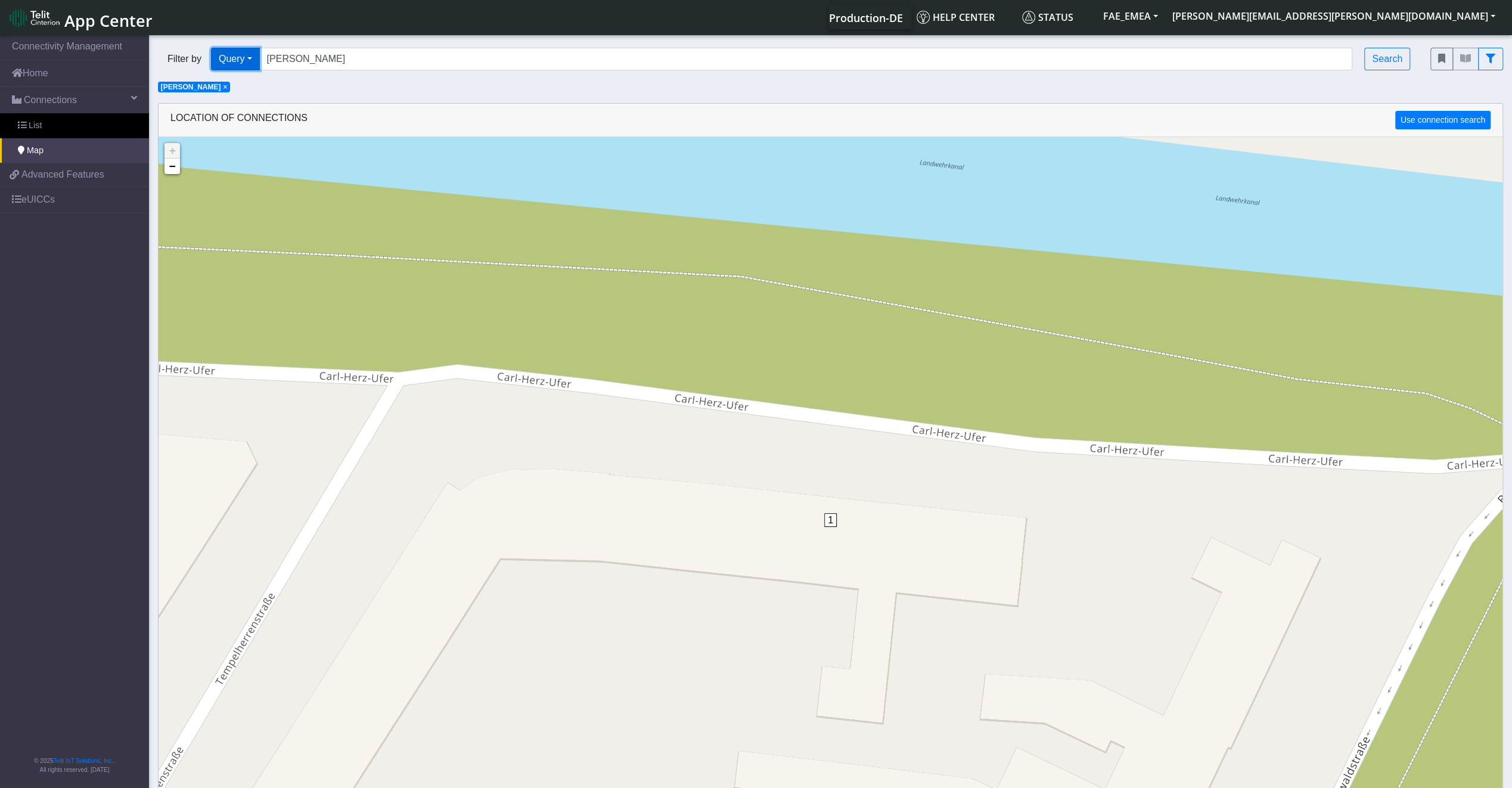
click at [254, 61] on button "Query" at bounding box center [235, 58] width 49 height 22
click at [257, 143] on button "Tags" at bounding box center [258, 143] width 94 height 19
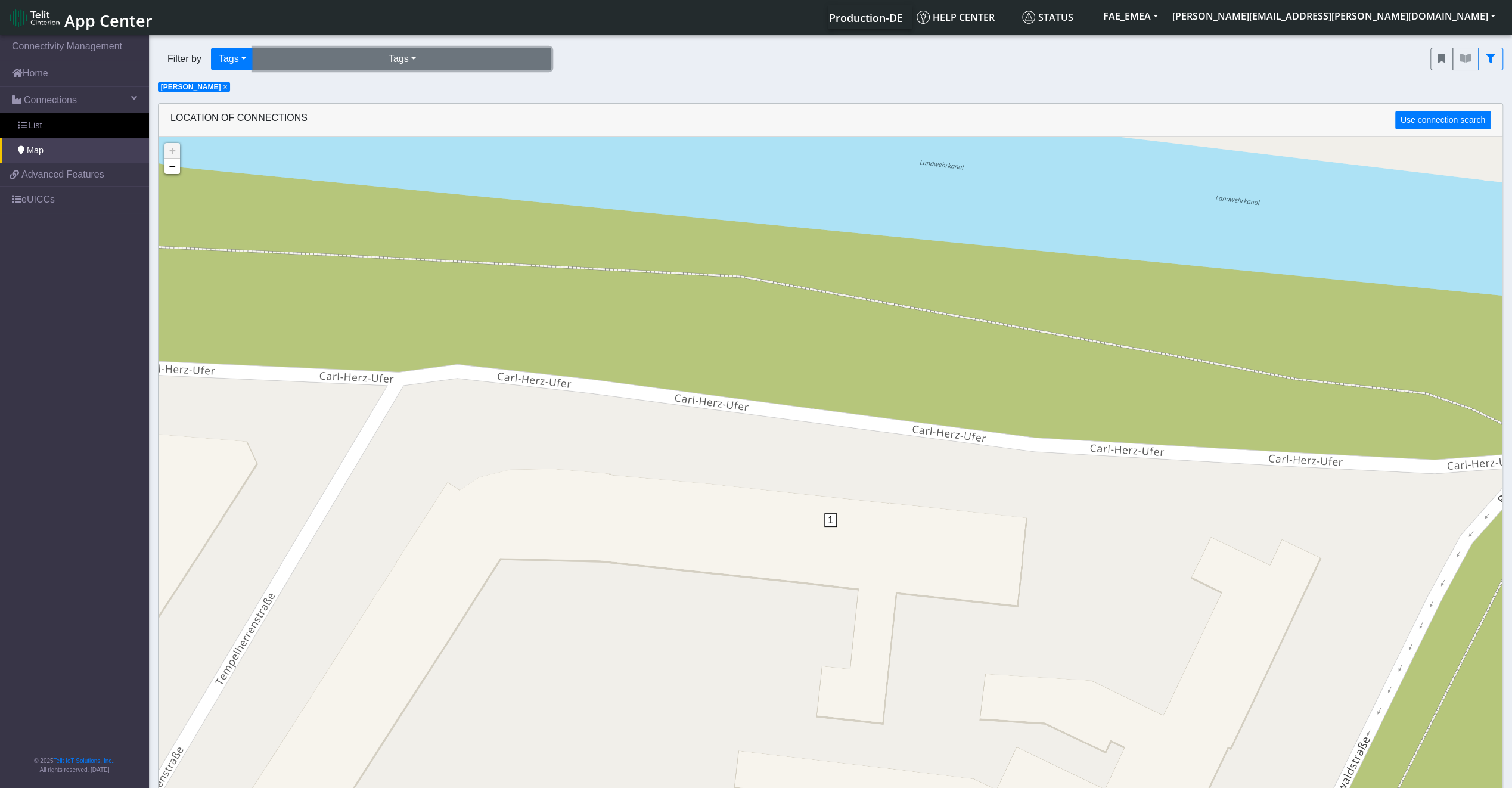
click at [365, 65] on button "Tags" at bounding box center [402, 58] width 298 height 22
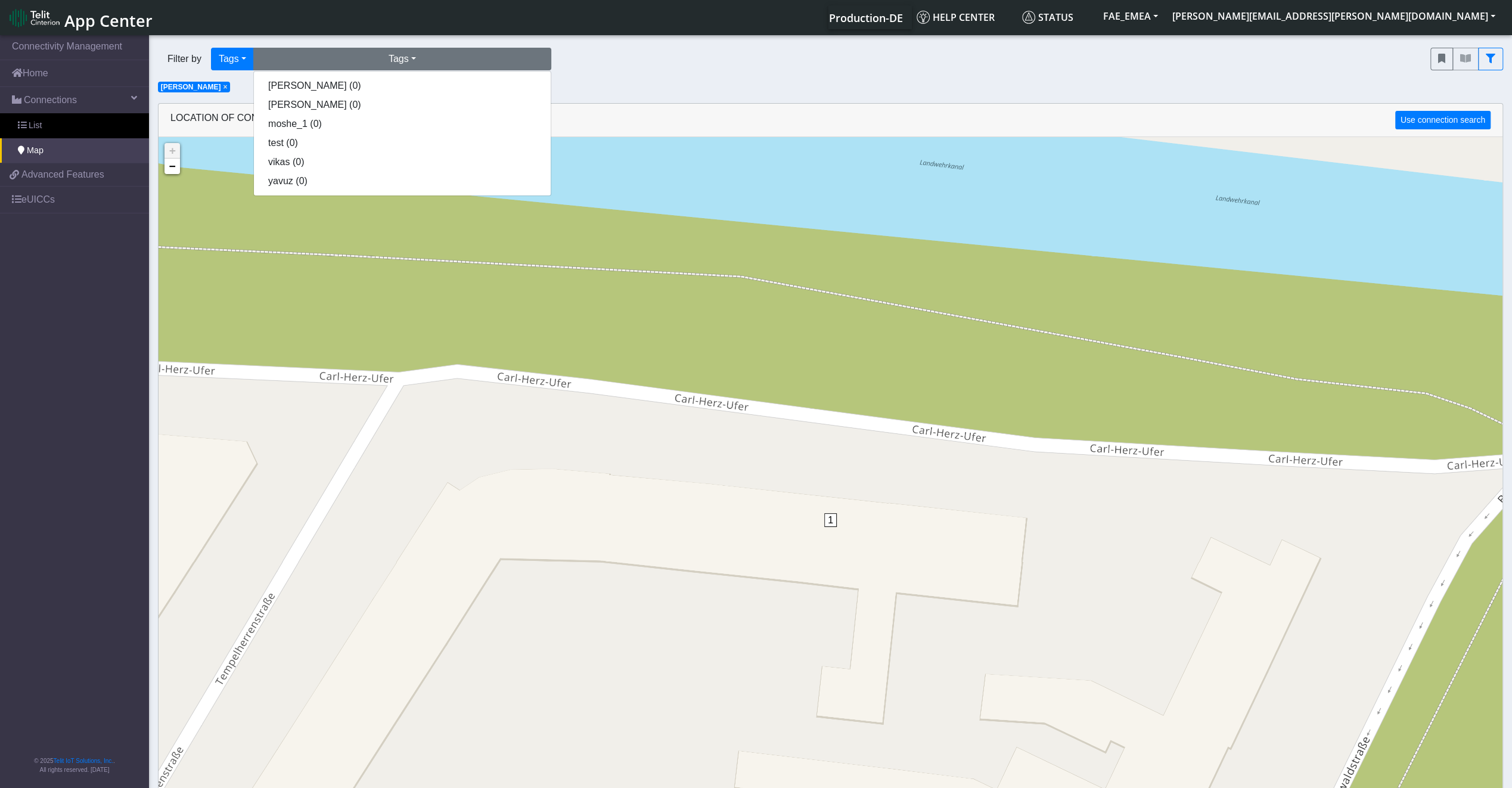
click at [221, 88] on div "Filter by Tags Query In Session Not connected Tags Country Operator Tags jerome…" at bounding box center [830, 66] width 1362 height 55
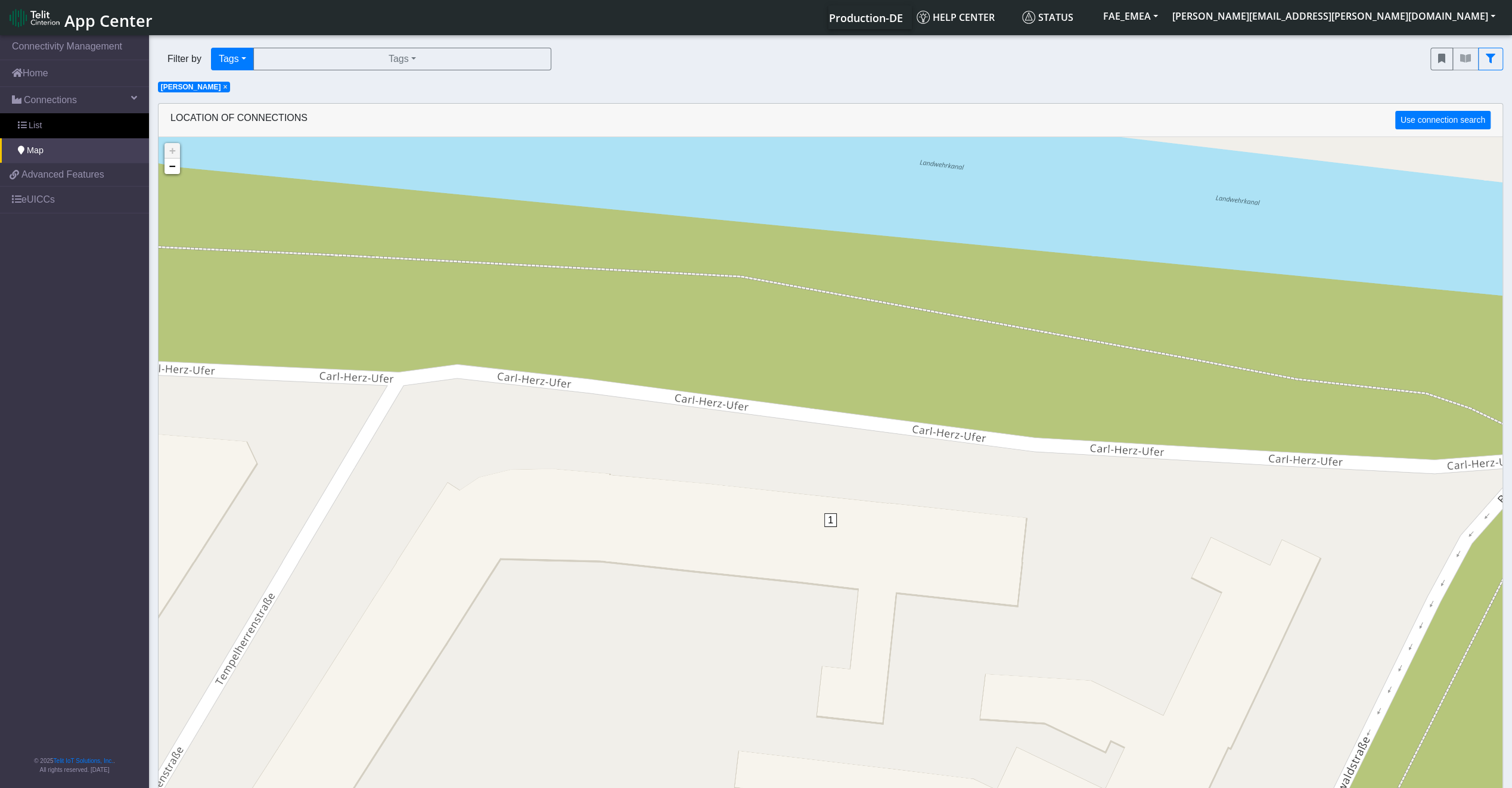
click at [223, 85] on span "×" at bounding box center [225, 87] width 4 height 9
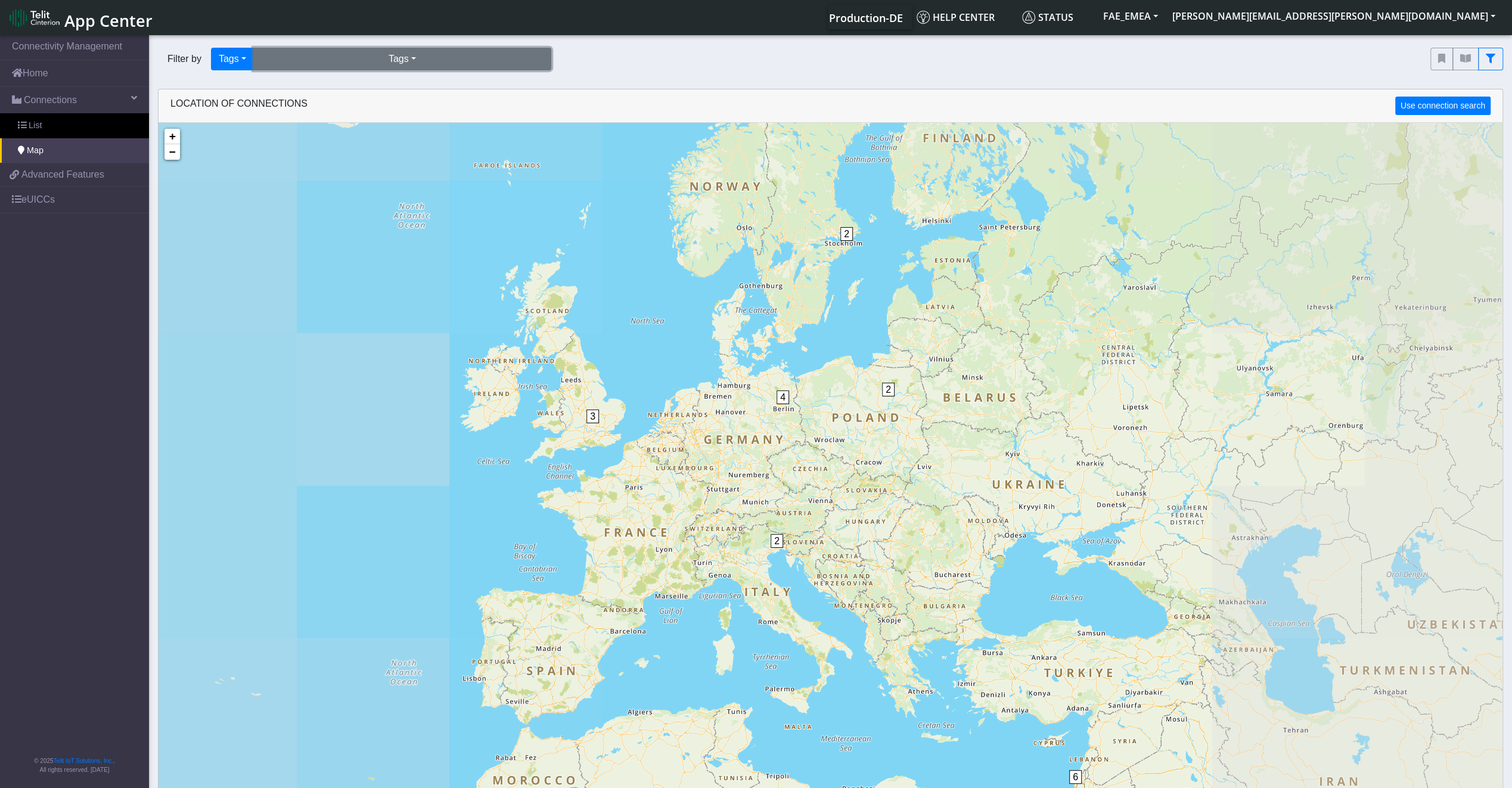
click at [418, 64] on button "Tags" at bounding box center [402, 58] width 298 height 22
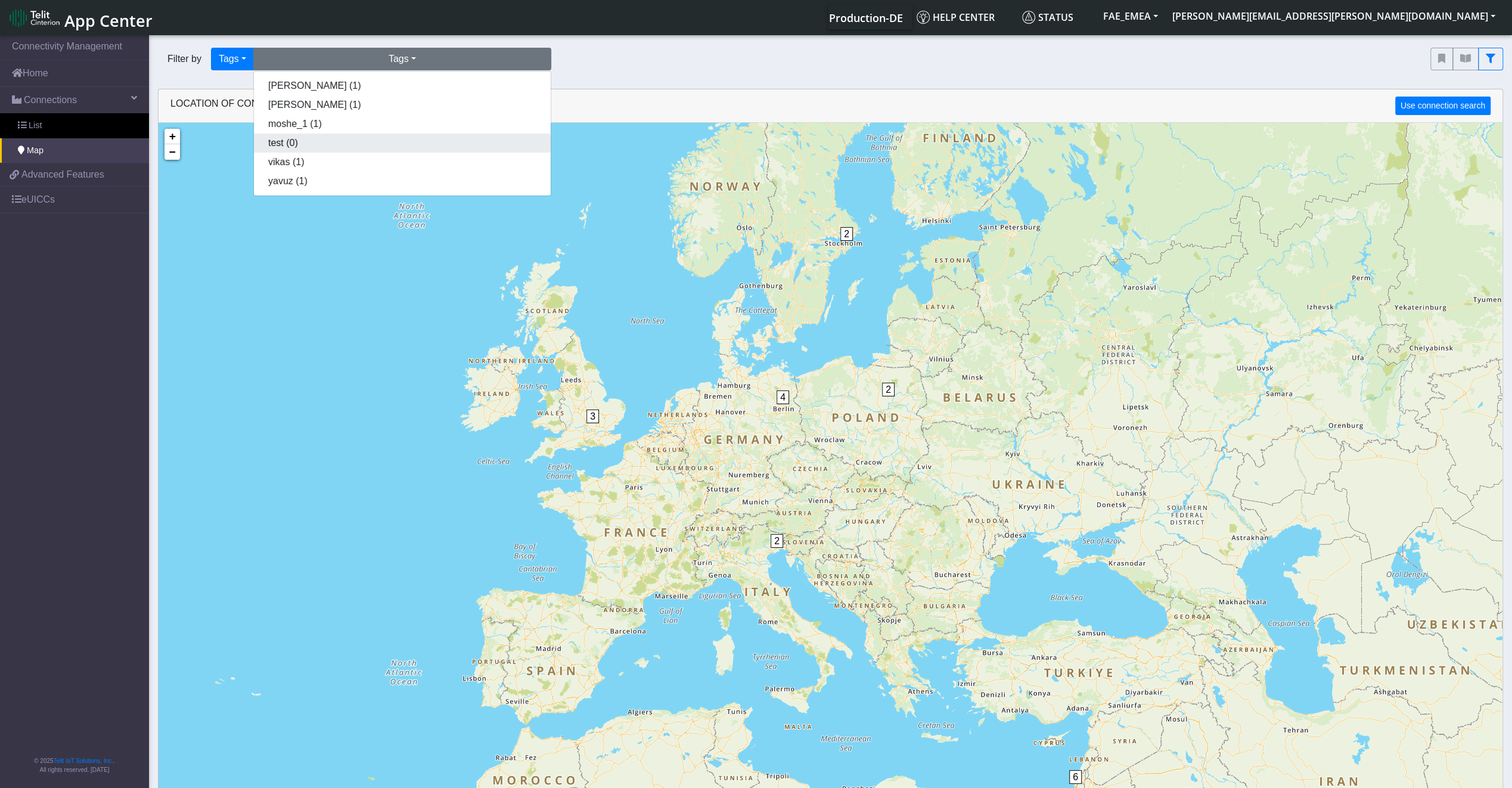
click at [377, 138] on button "test (0)" at bounding box center [402, 143] width 297 height 19
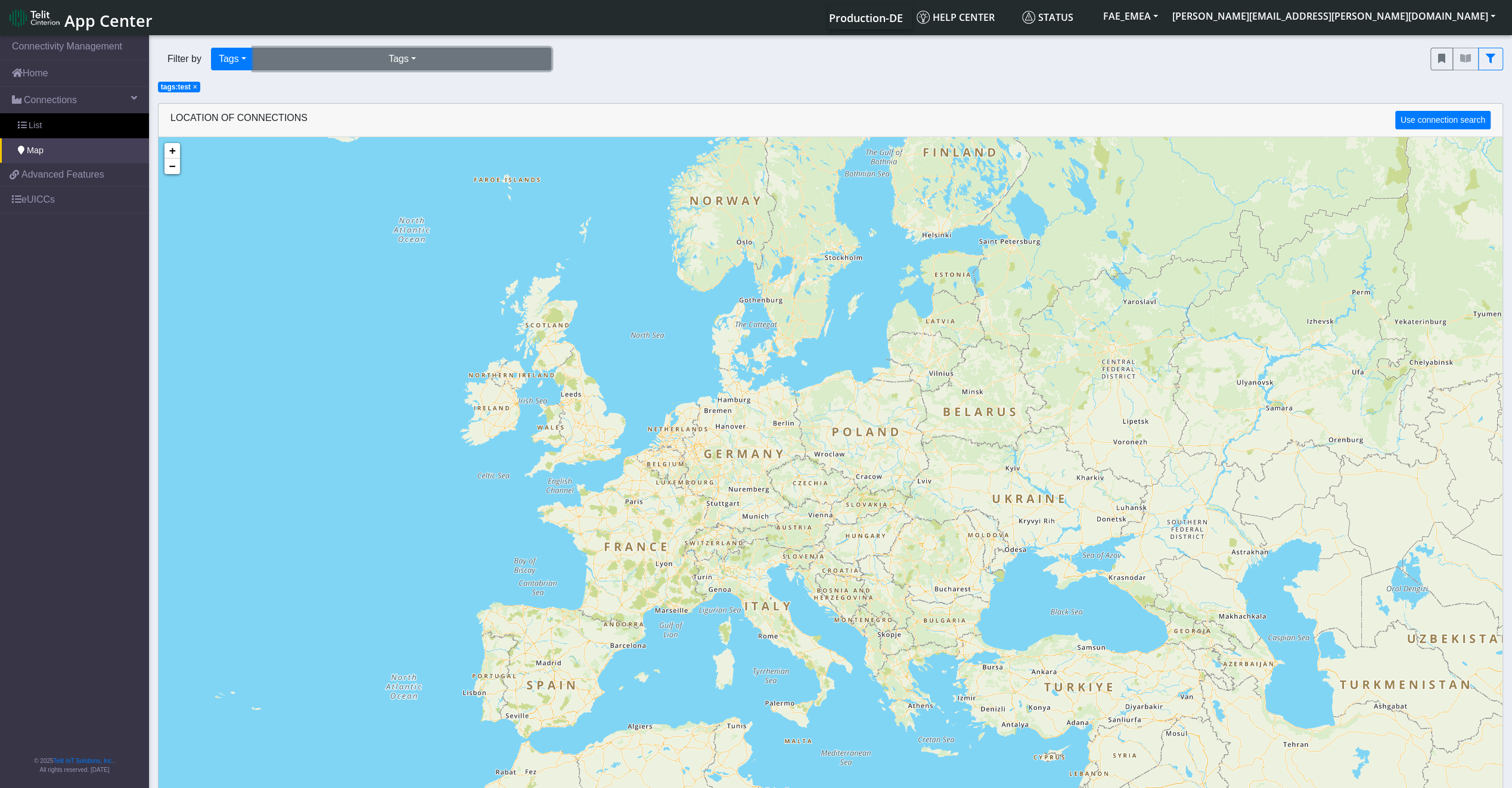
click at [390, 63] on button "Tags" at bounding box center [402, 58] width 298 height 22
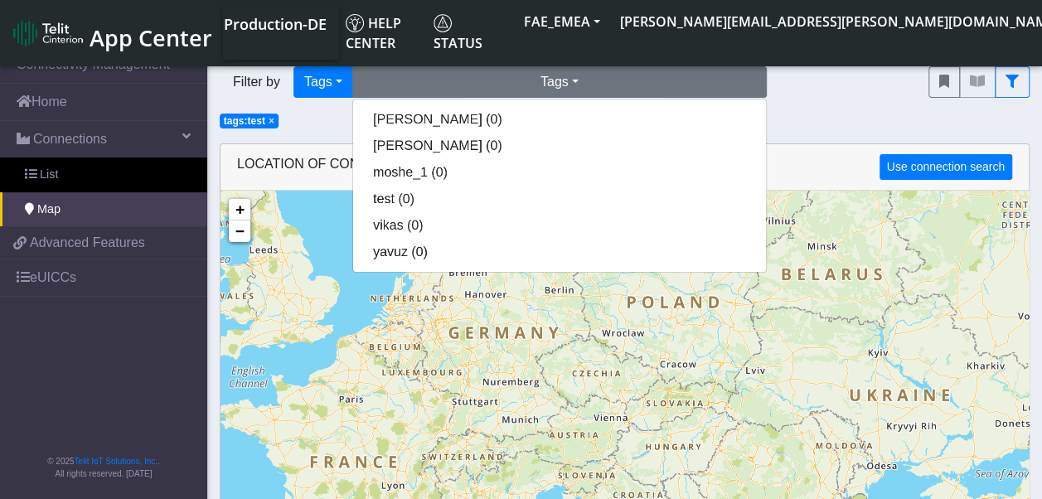
click at [687, 321] on div "+ − ©2025 MapQuest, | Terms" at bounding box center [624, 440] width 808 height 499
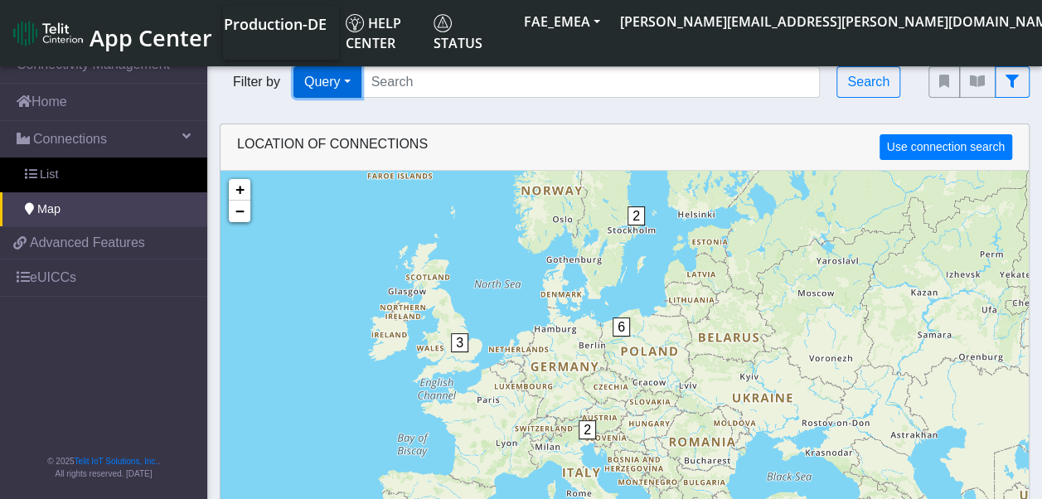
click at [328, 84] on button "Query" at bounding box center [327, 81] width 68 height 31
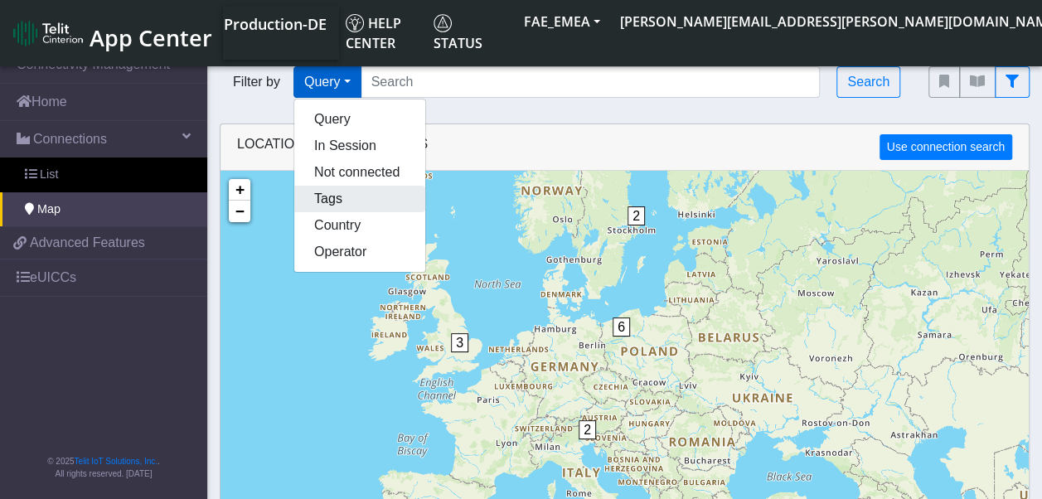
click at [331, 211] on button "Tags" at bounding box center [359, 199] width 131 height 27
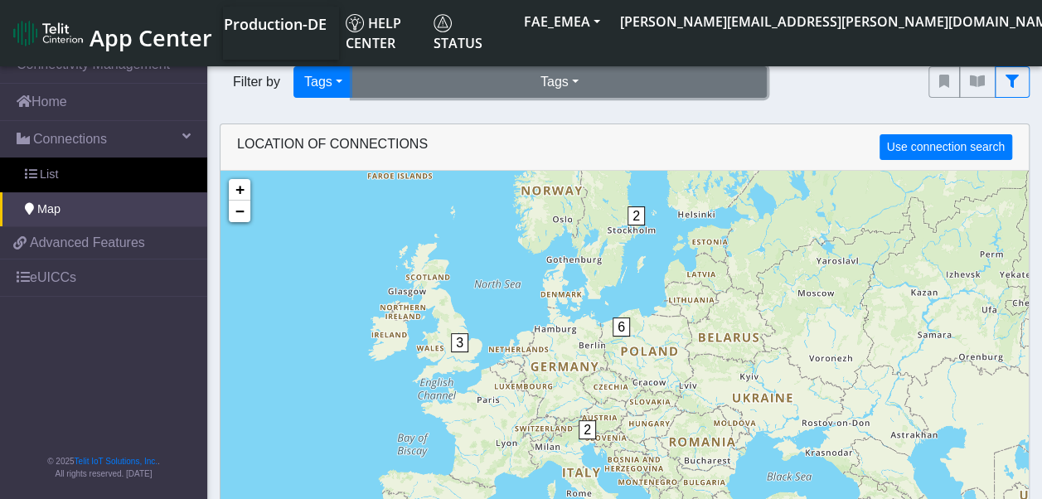
click at [546, 96] on button "Tags" at bounding box center [559, 81] width 414 height 31
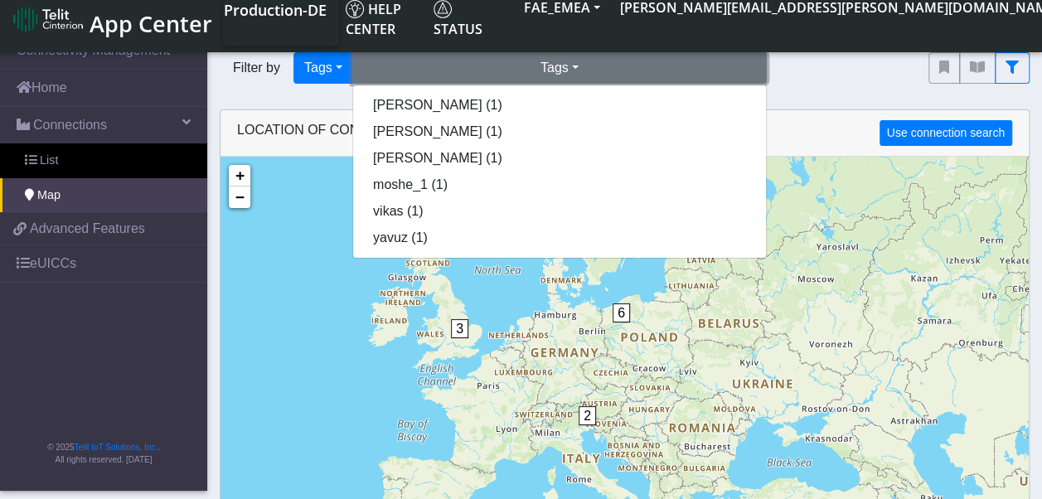
scroll to position [28, 0]
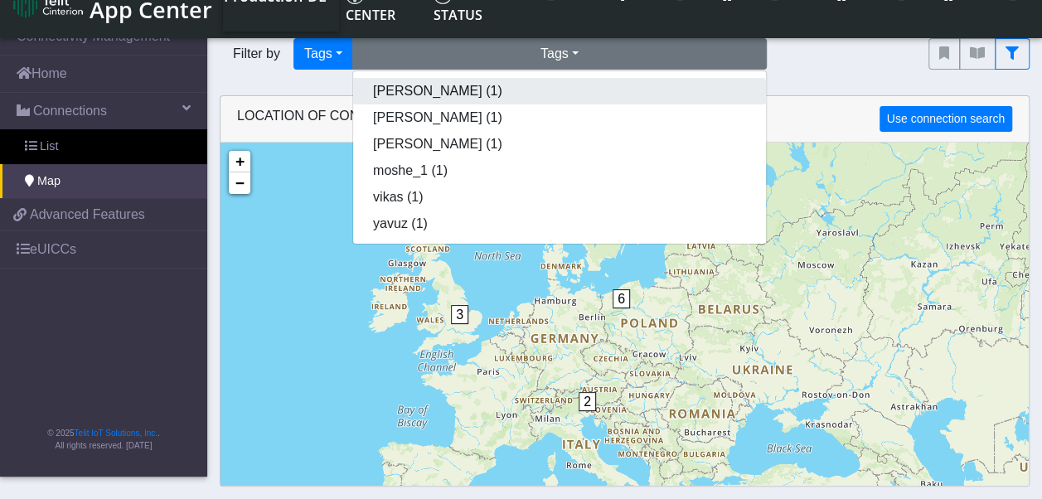
click at [540, 94] on button "fatemeh (1)" at bounding box center [559, 91] width 413 height 27
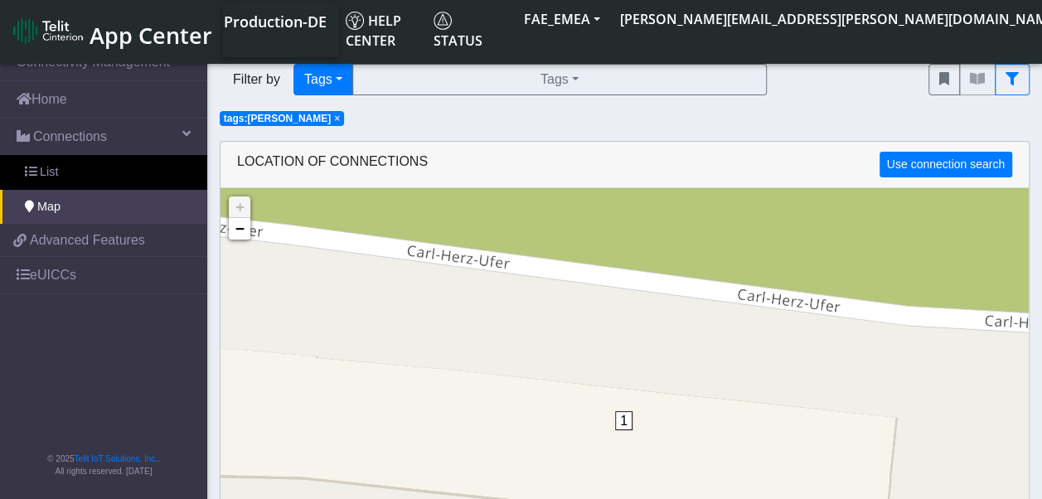
scroll to position [0, 0]
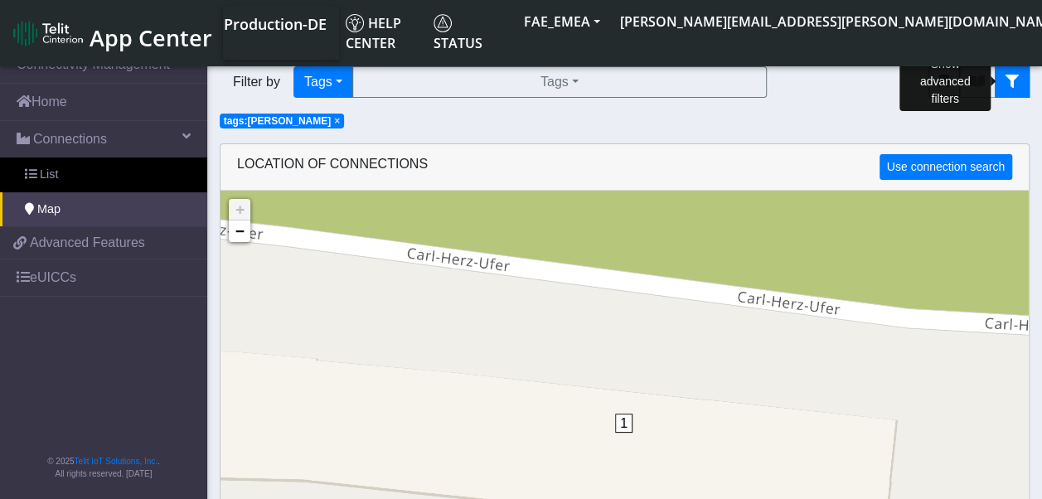
click at [1016, 93] on button "fitlers menu" at bounding box center [1012, 81] width 35 height 31
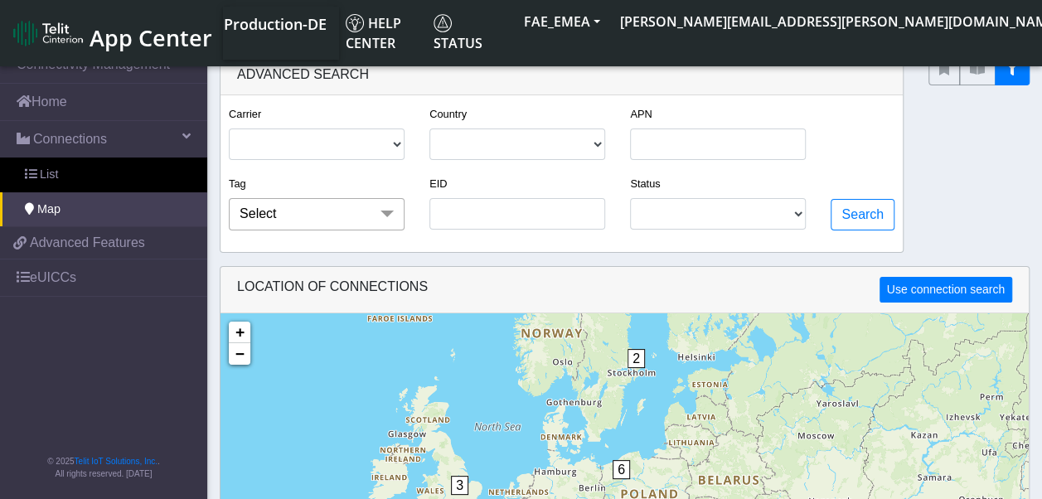
click at [960, 163] on div at bounding box center [979, 153] width 126 height 199
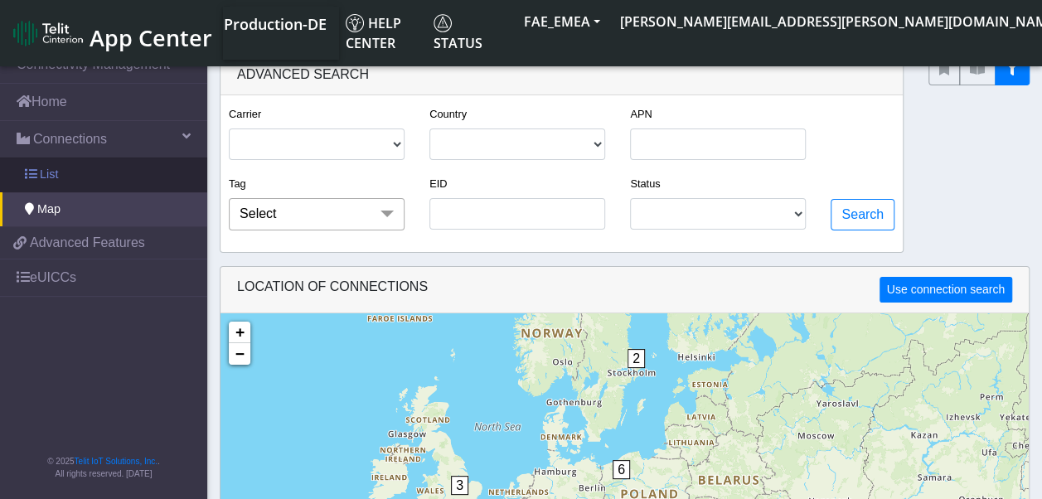
click at [30, 183] on link "List" at bounding box center [103, 174] width 207 height 35
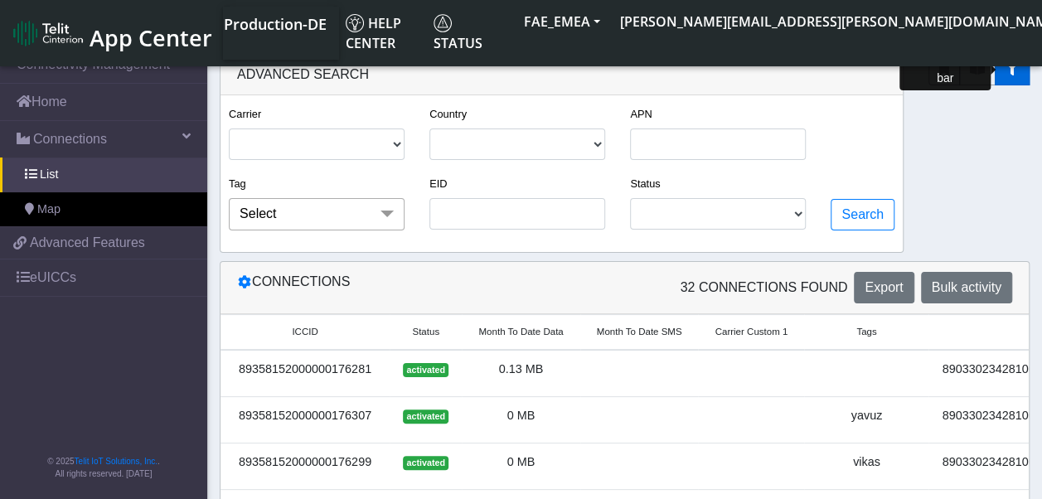
click at [1018, 66] on icon "fitlers menu" at bounding box center [1011, 68] width 13 height 13
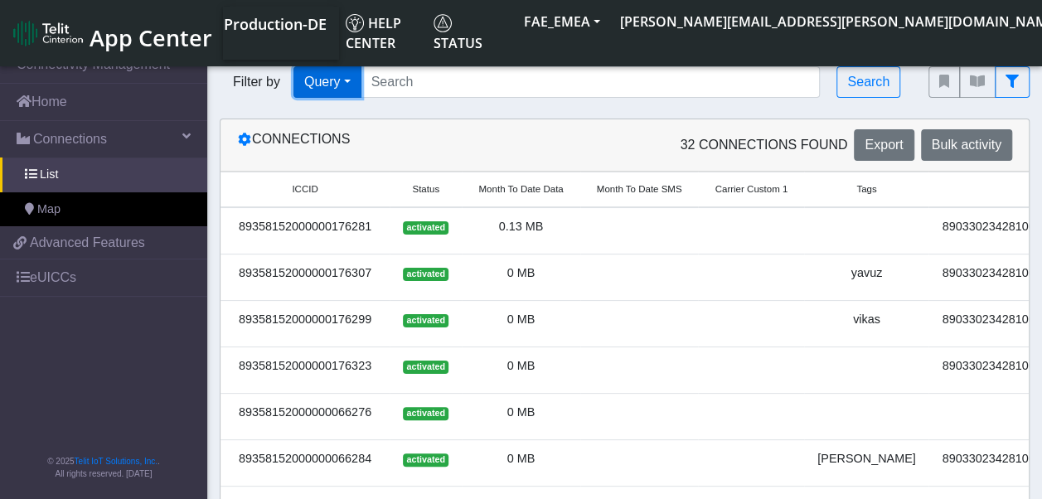
click at [355, 81] on button "Query" at bounding box center [327, 81] width 68 height 31
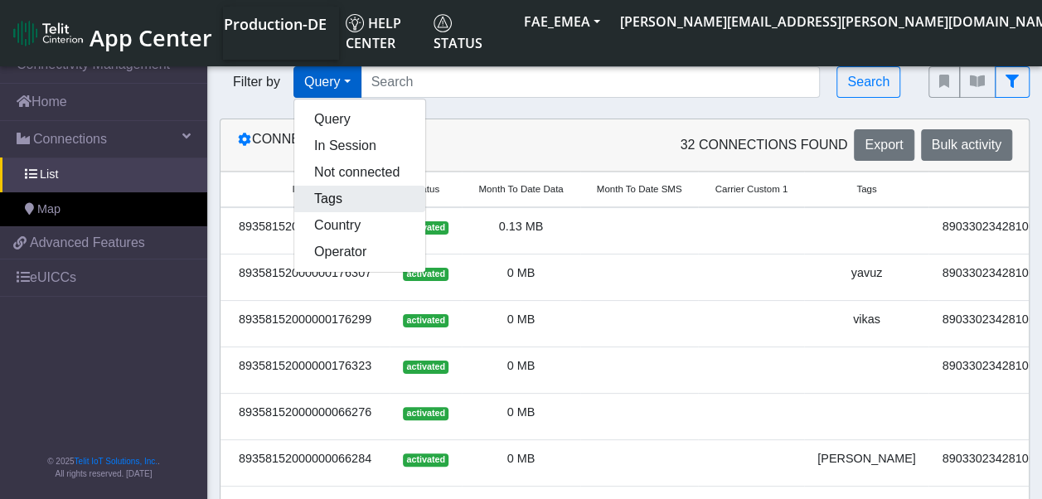
click at [353, 201] on button "Tags" at bounding box center [359, 199] width 131 height 27
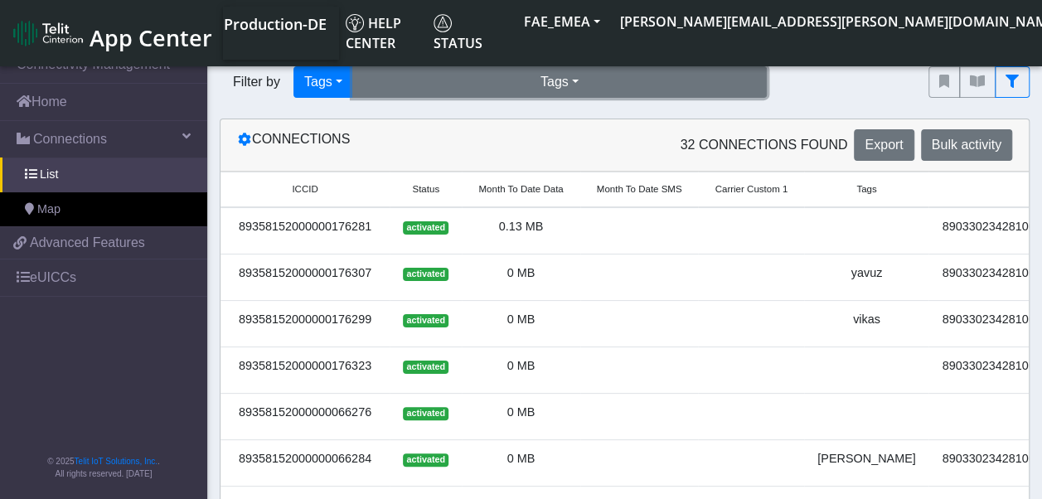
click at [424, 80] on button "Tags" at bounding box center [559, 81] width 414 height 31
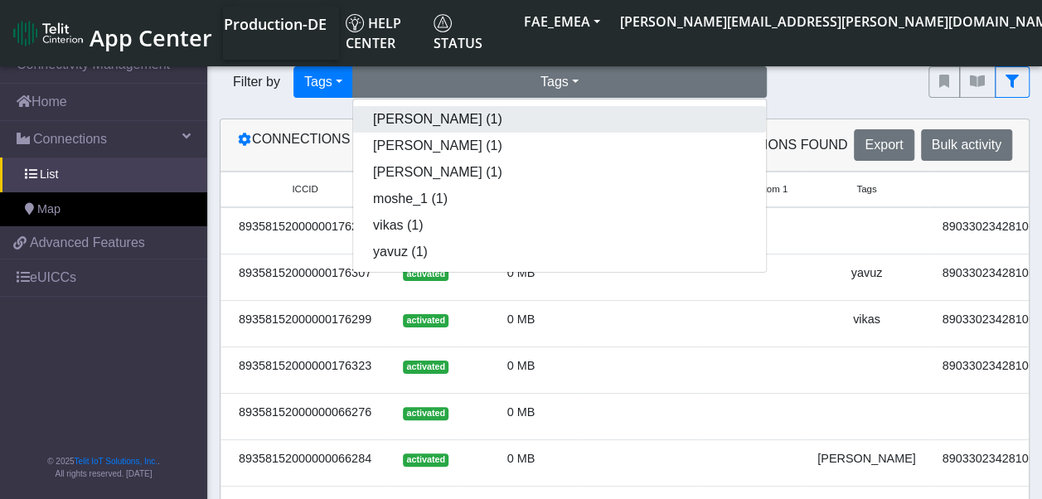
click at [421, 124] on button "fatemeh (1)" at bounding box center [559, 119] width 413 height 27
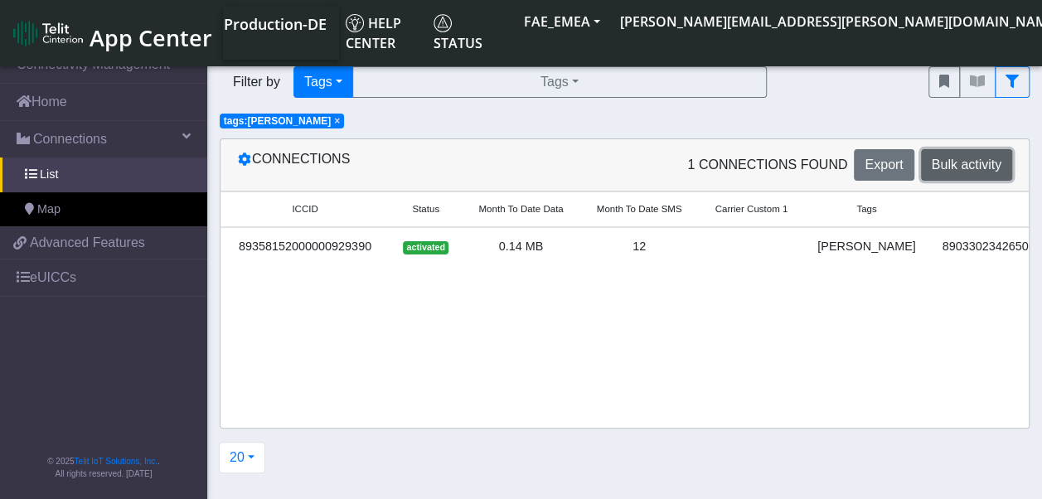
click at [934, 172] on span "Bulk activity" at bounding box center [967, 164] width 70 height 14
select select "Add Tags"
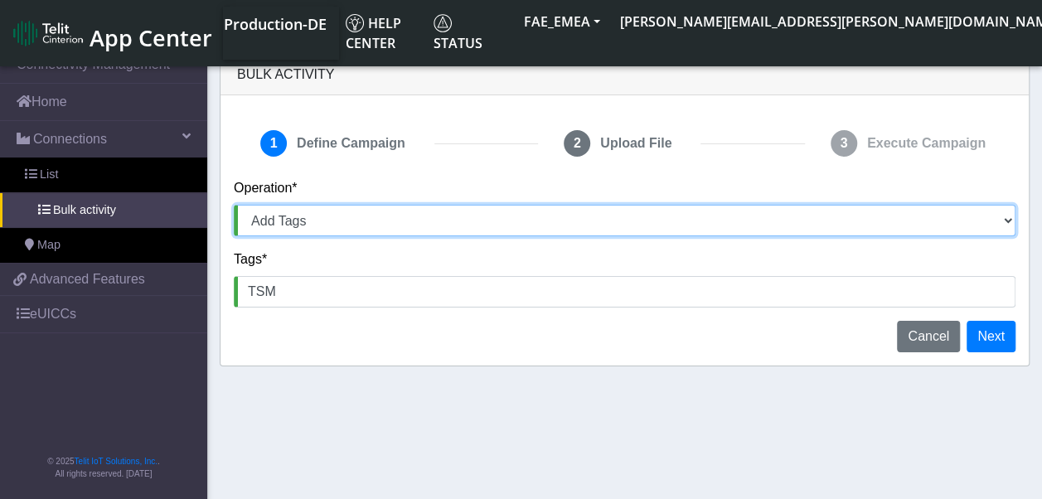
click at [502, 215] on select "Activate SIMs Deactivate SIMs Add Tags Remove Tags Advanced" at bounding box center [625, 220] width 782 height 31
click at [234, 205] on select "Activate SIMs Deactivate SIMs Add Tags Remove Tags Advanced" at bounding box center [625, 220] width 782 height 31
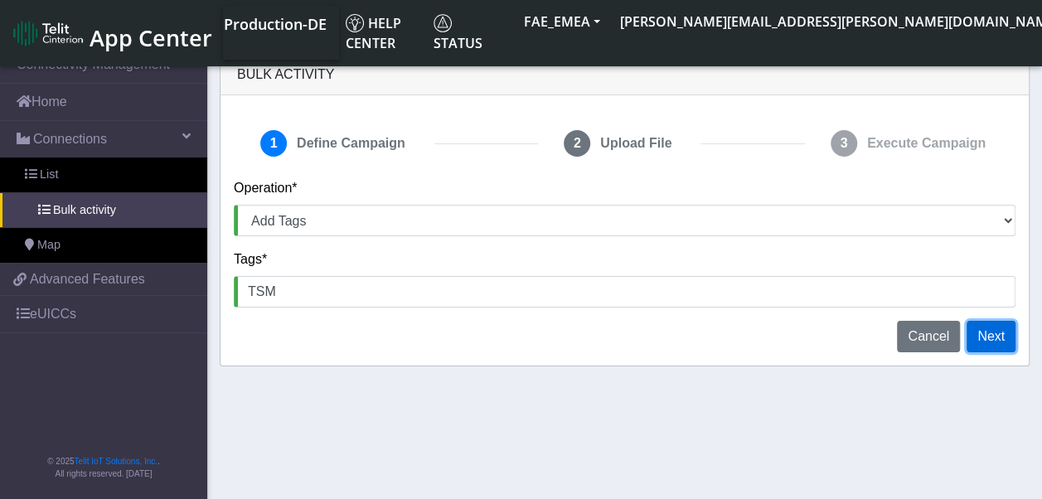
click at [991, 330] on button "Next" at bounding box center [990, 336] width 49 height 31
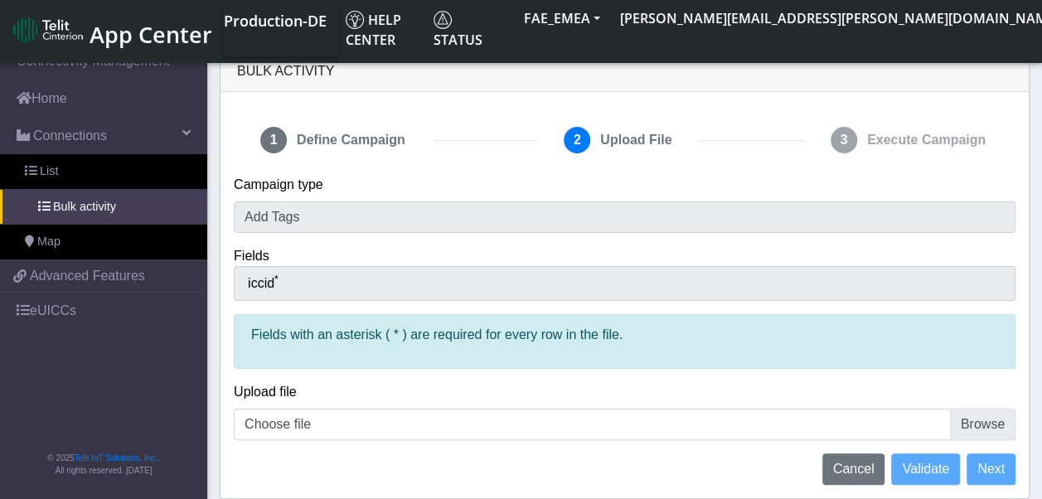
scroll to position [6, 0]
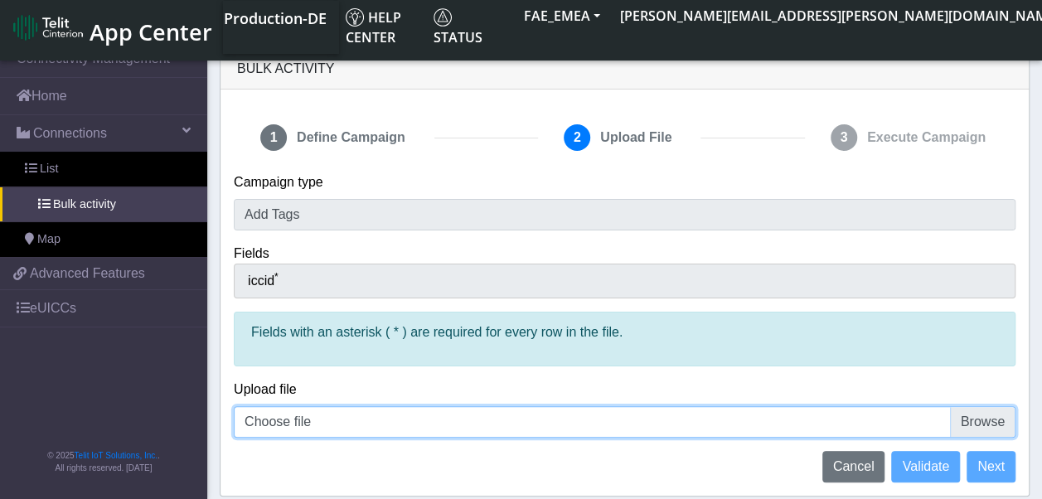
click at [433, 431] on input "Choose file" at bounding box center [625, 421] width 782 height 31
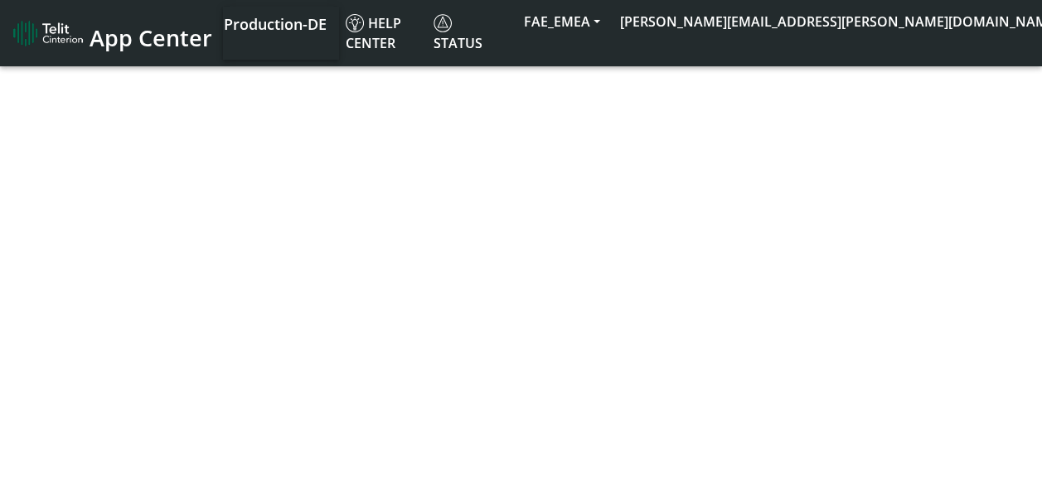
select select "Add Tags"
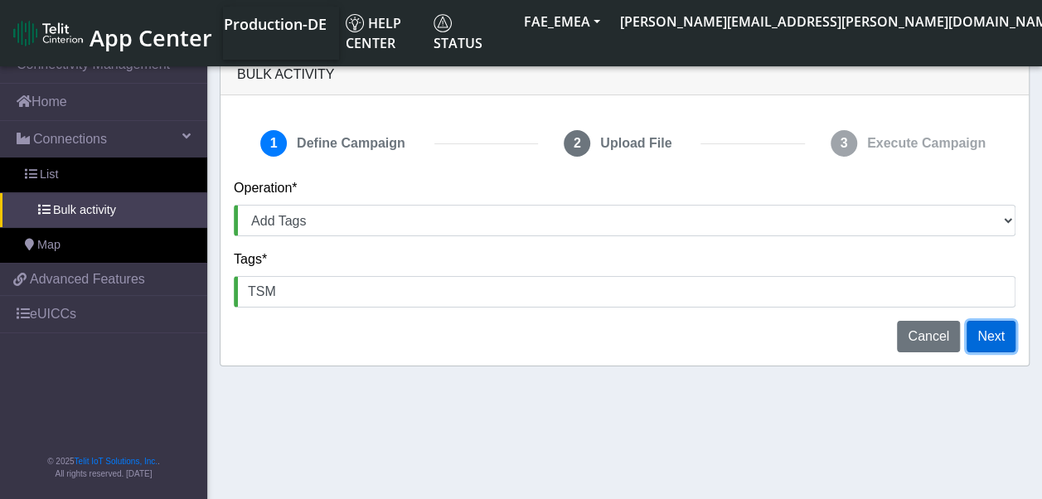
click at [971, 346] on button "Next" at bounding box center [990, 336] width 49 height 31
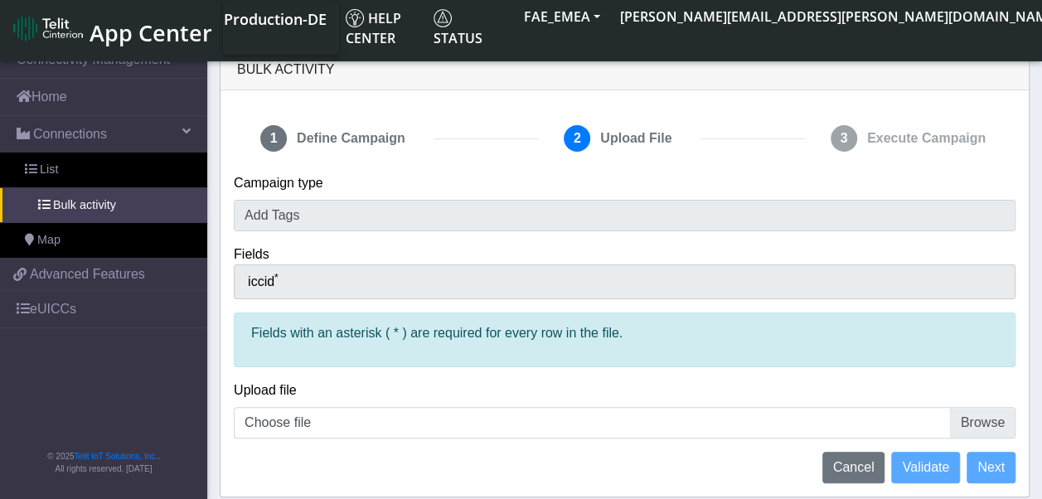
scroll to position [6, 0]
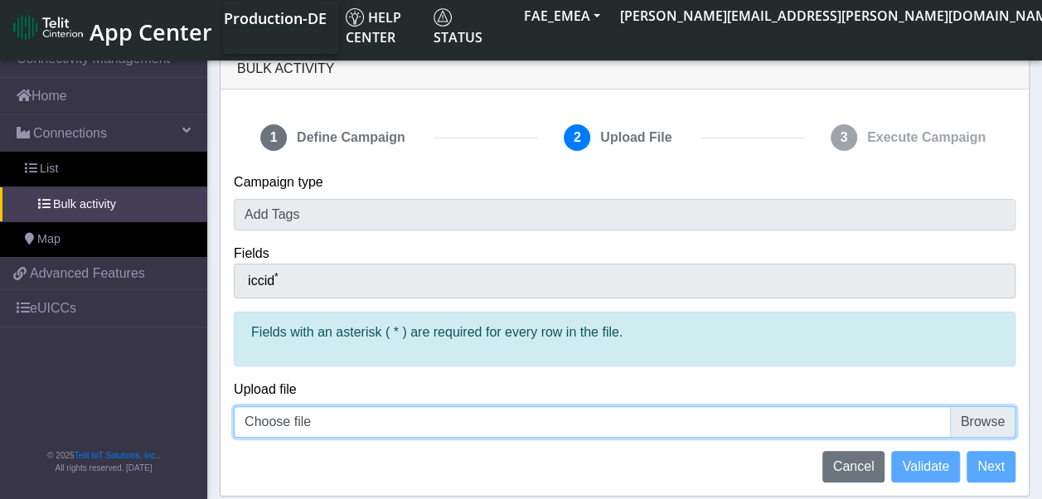
click at [565, 419] on input "Choose file" at bounding box center [625, 421] width 782 height 31
click at [986, 420] on input "Choose file" at bounding box center [625, 421] width 782 height 31
